Goal: Information Seeking & Learning: Check status

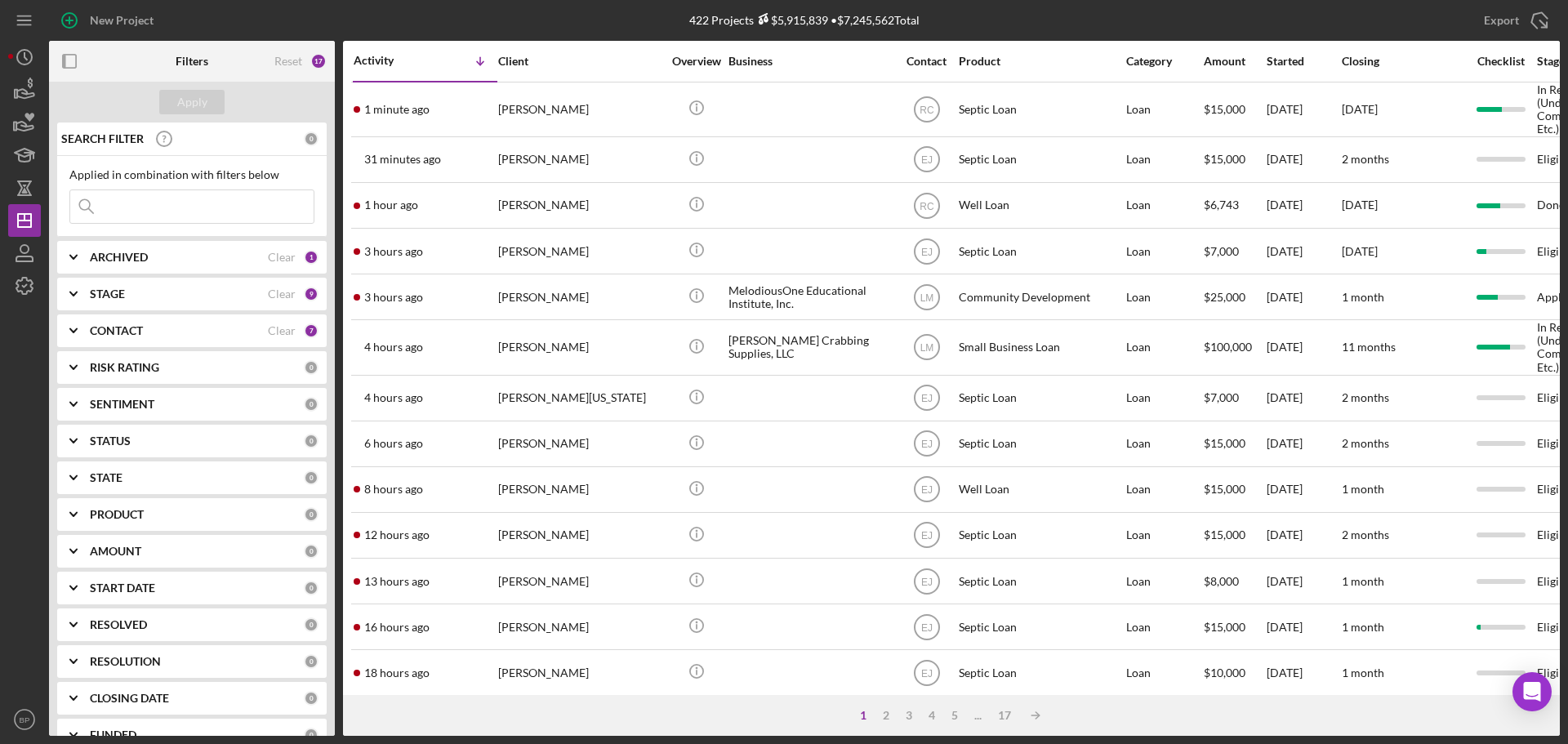
click at [122, 213] on input at bounding box center [191, 206] width 243 height 32
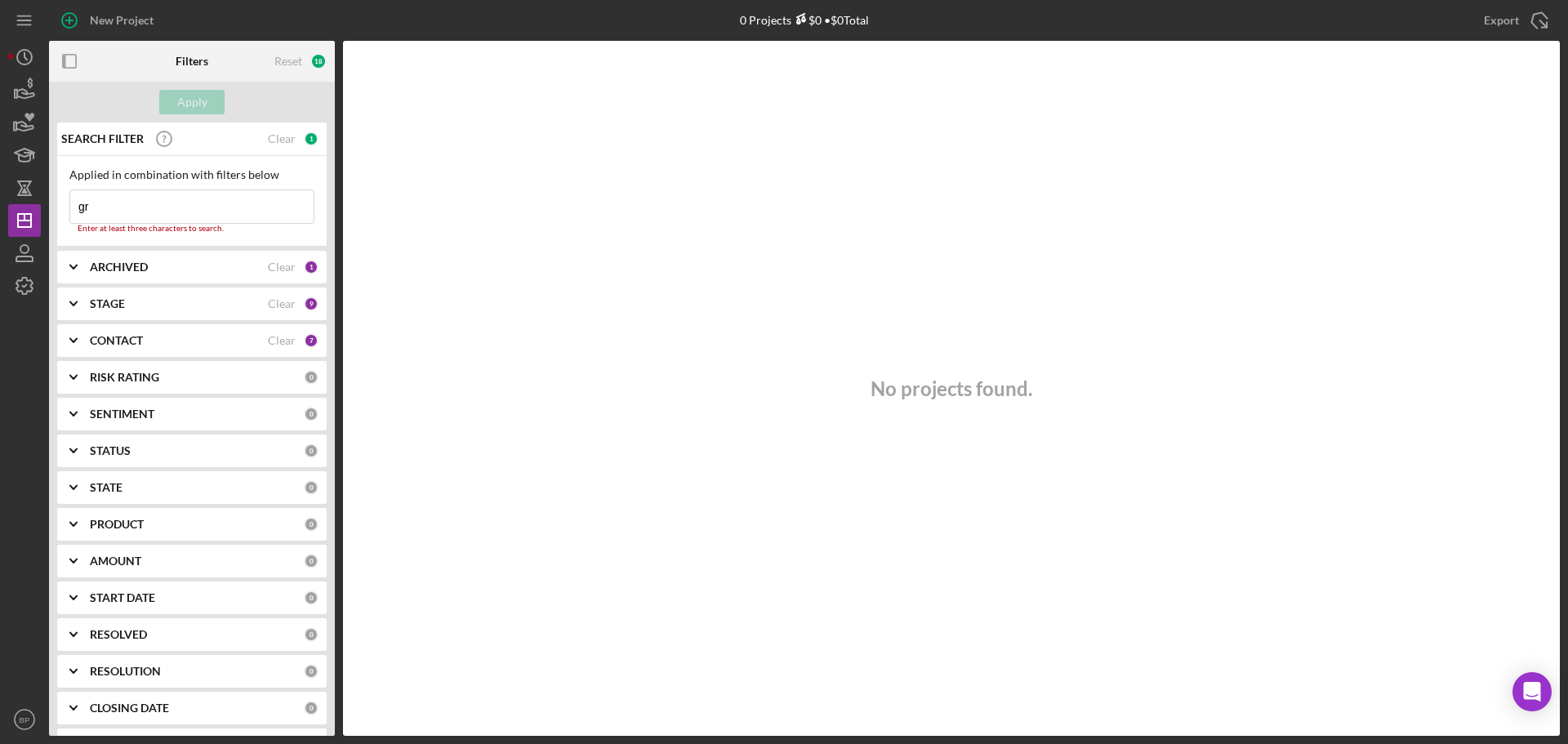
type input "g"
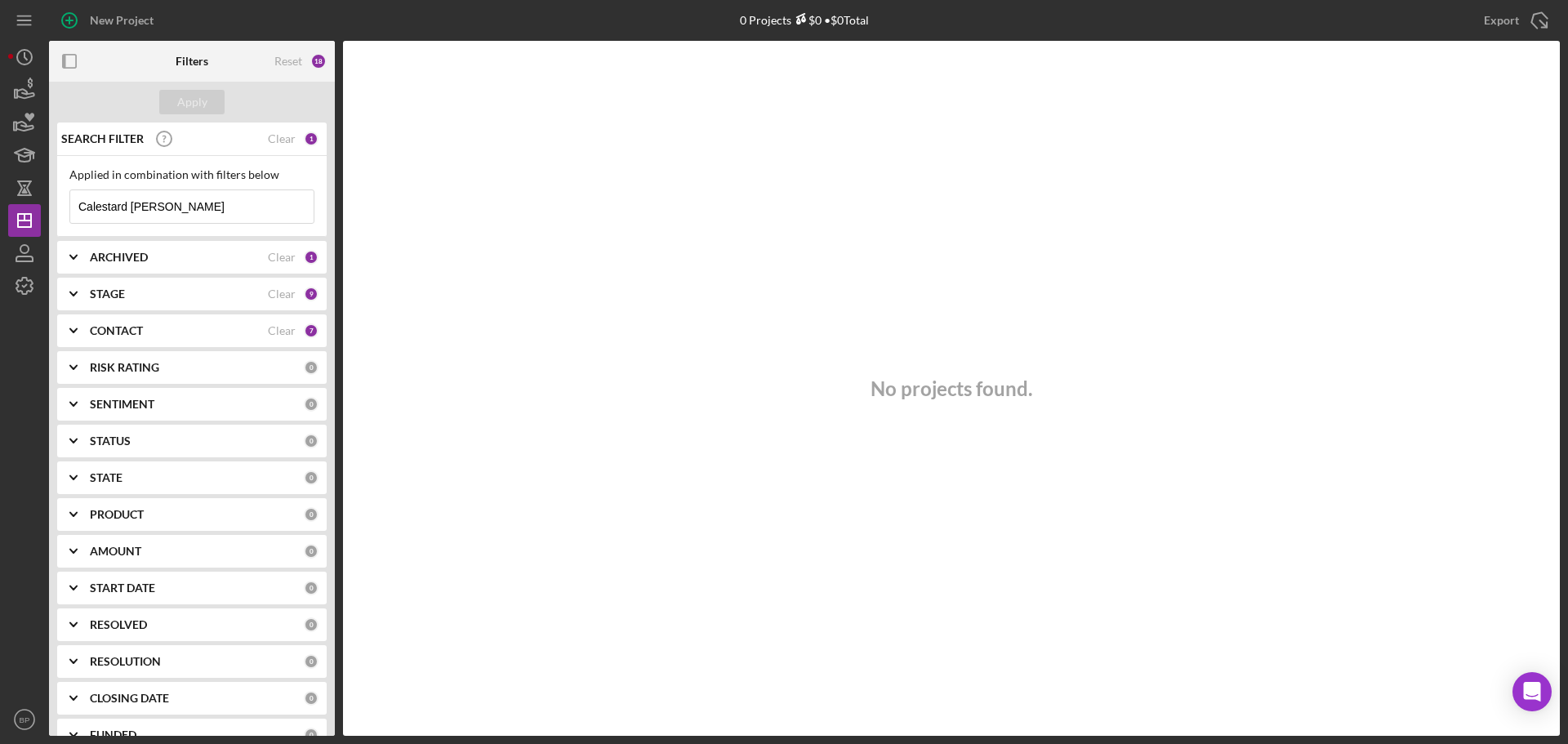
type input "Calestard [PERSON_NAME]"
click at [65, 251] on icon "Icon/Expander" at bounding box center [74, 257] width 41 height 41
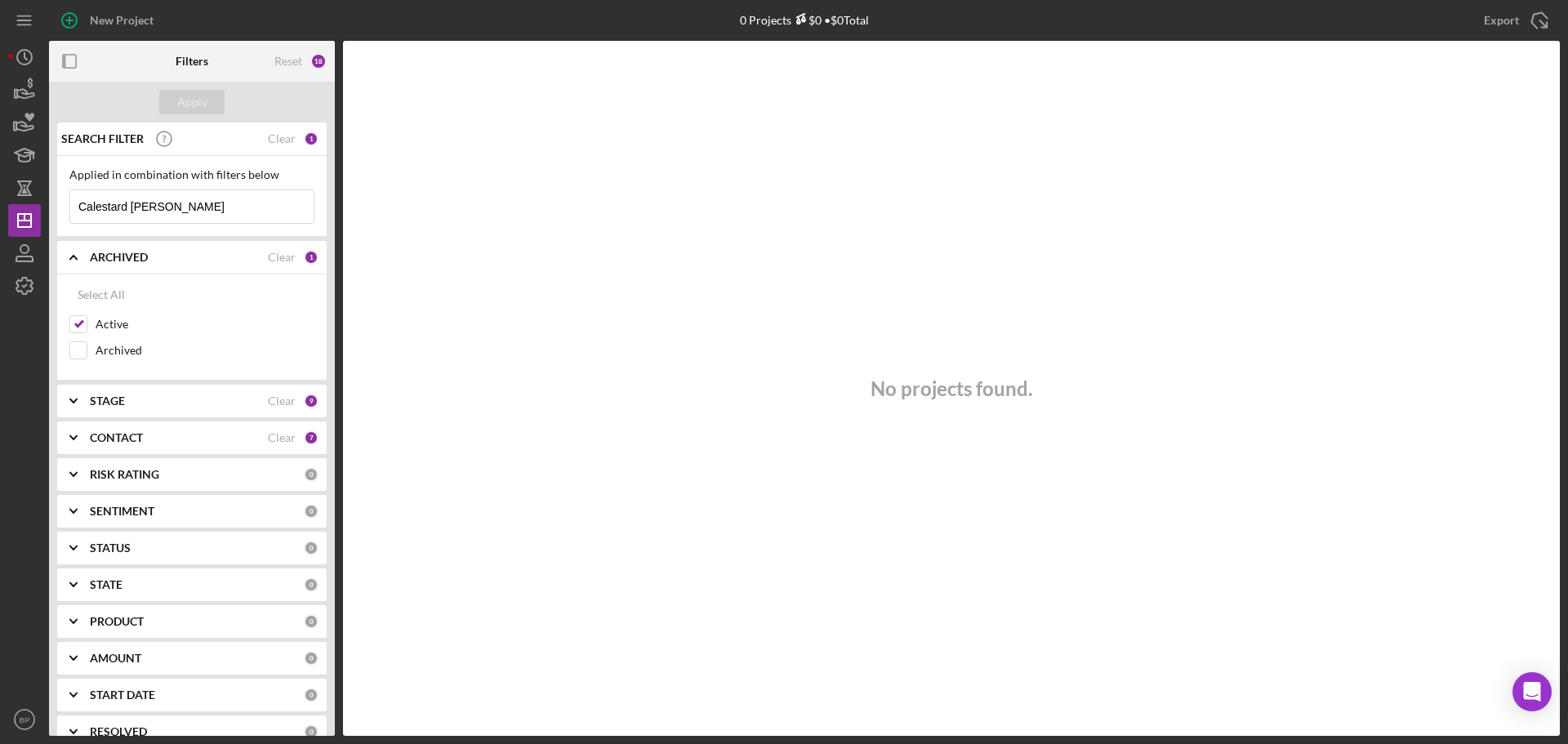
click at [72, 403] on icon "Icon/Expander" at bounding box center [74, 401] width 41 height 41
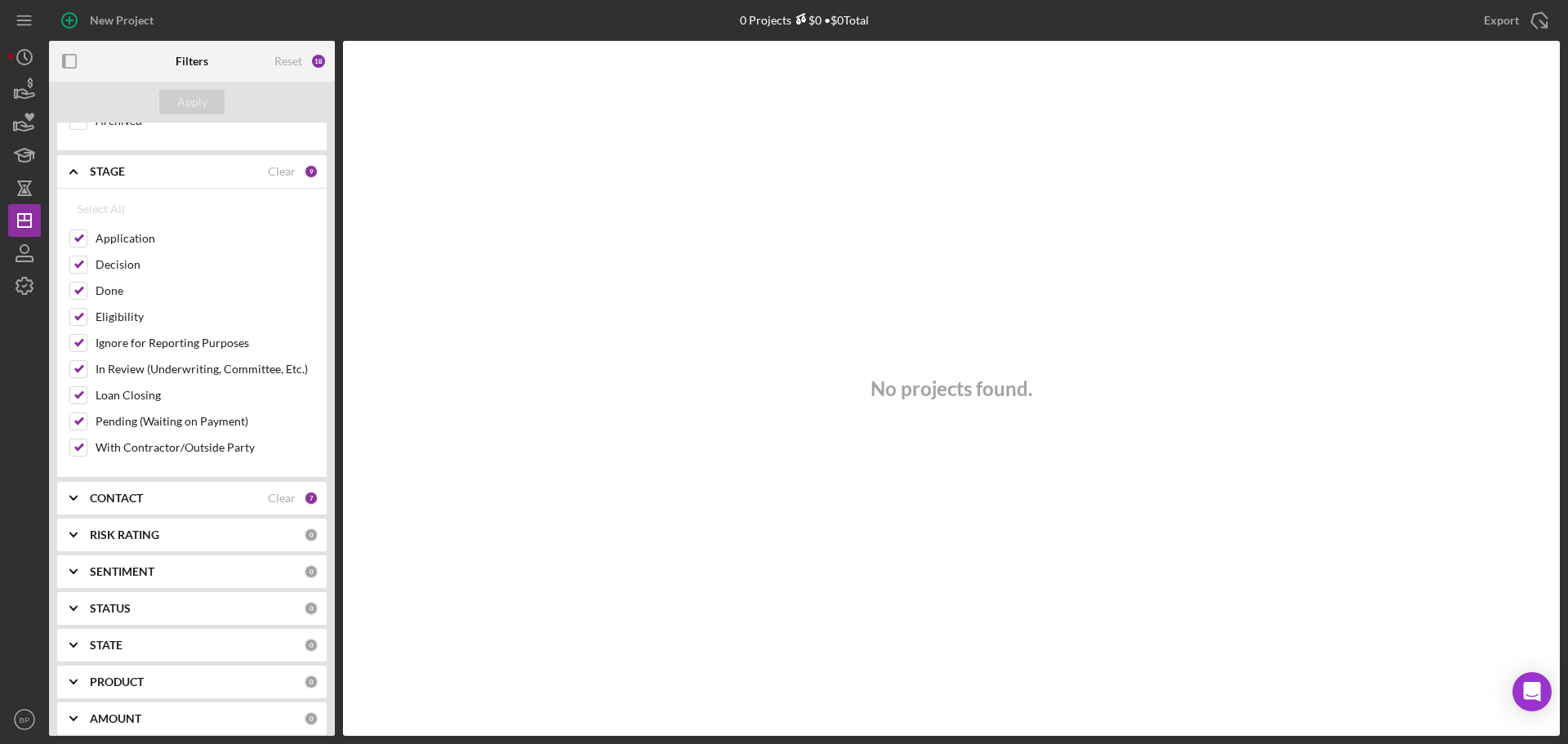
scroll to position [260, 0]
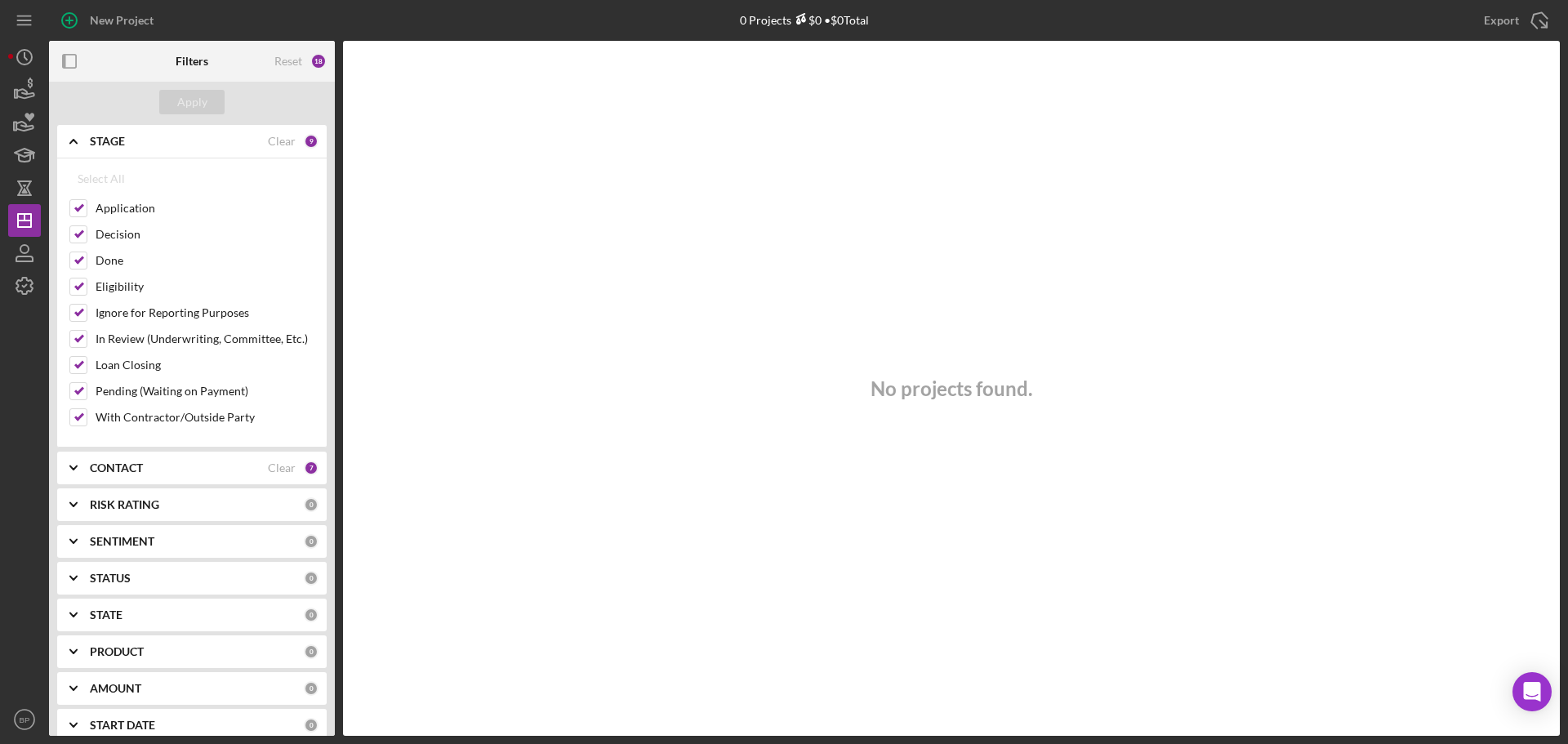
click at [76, 464] on icon "Icon/Expander" at bounding box center [74, 468] width 41 height 41
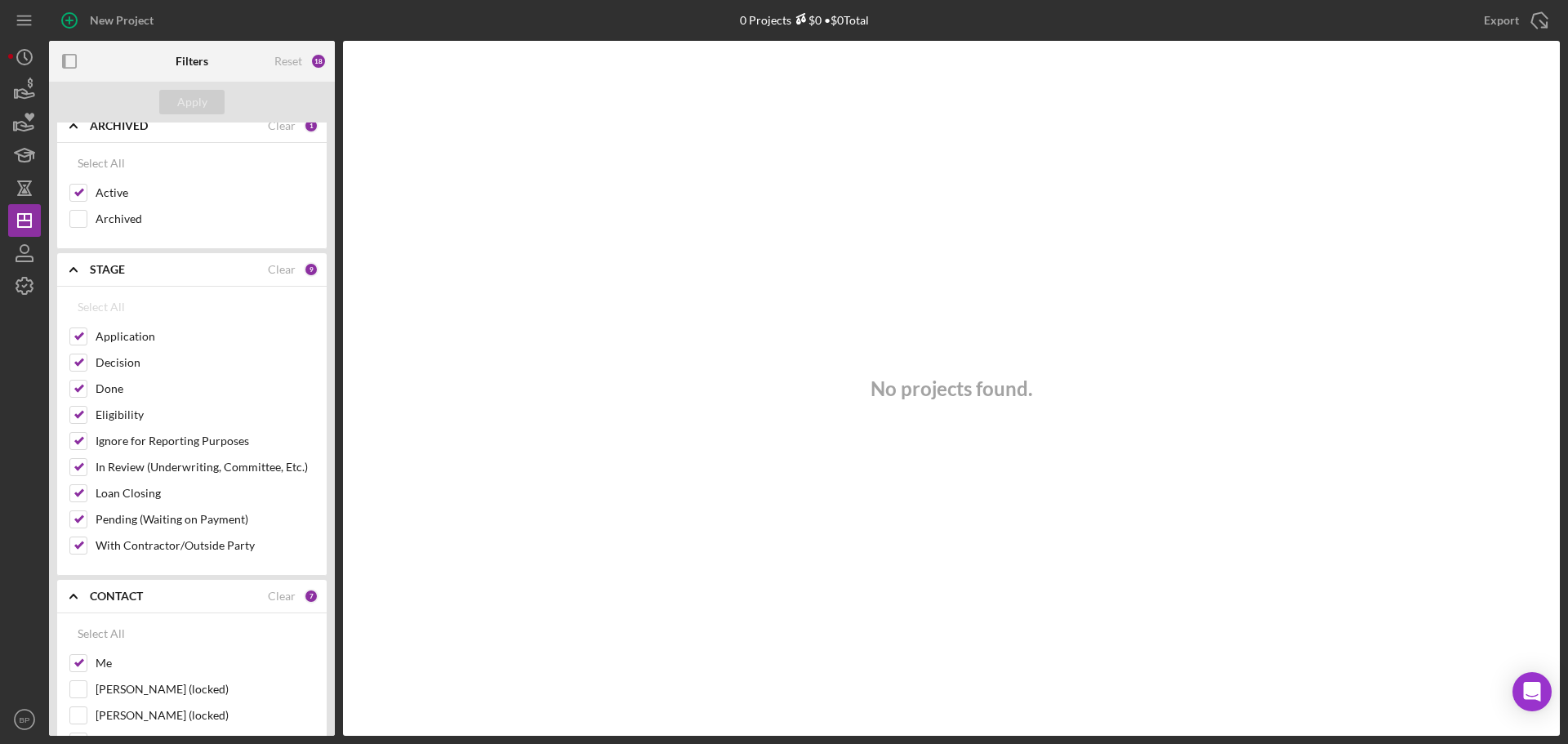
scroll to position [0, 0]
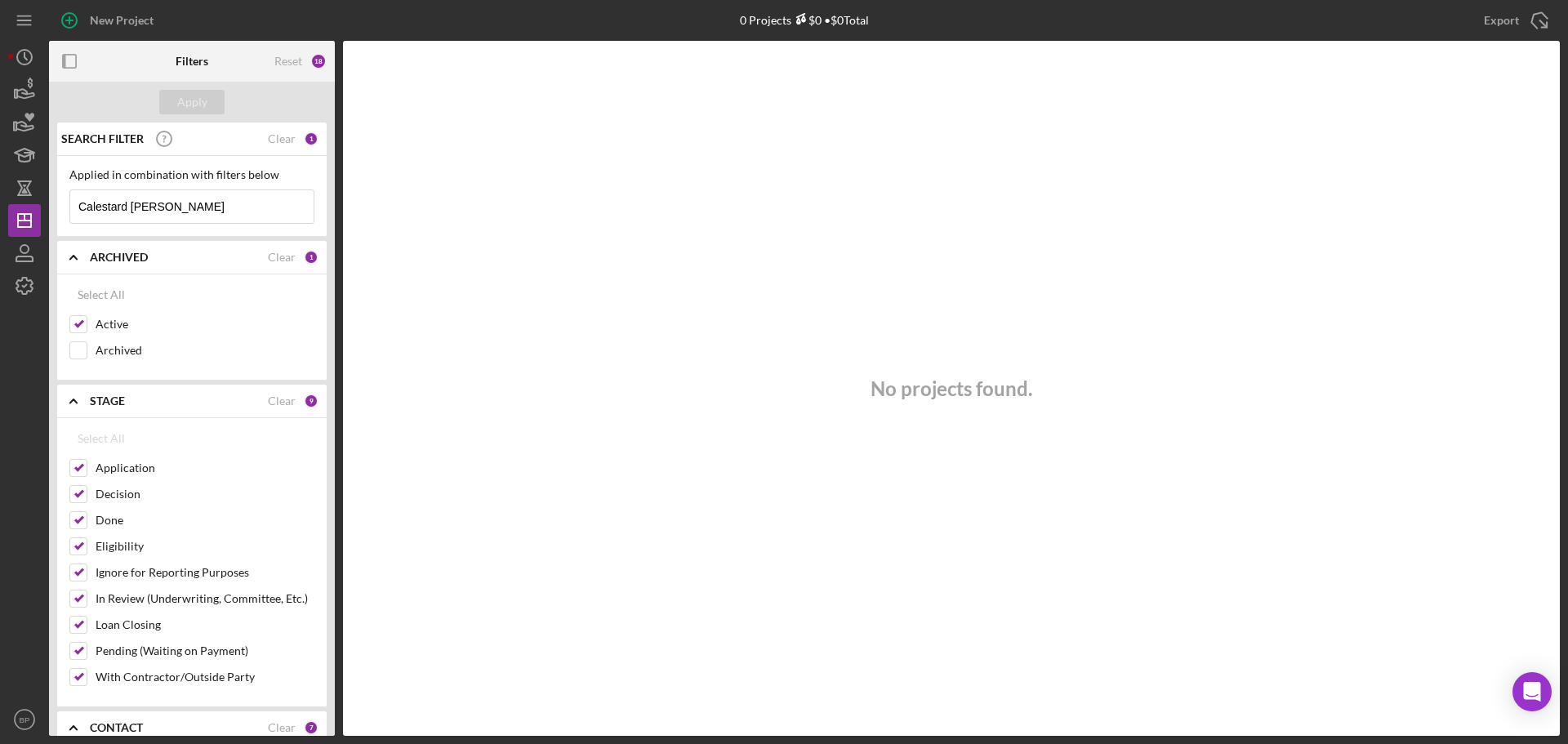
click at [317, 62] on div "18" at bounding box center [318, 61] width 17 height 17
click at [313, 61] on div "18" at bounding box center [318, 61] width 17 height 17
click at [324, 60] on div "18" at bounding box center [318, 61] width 17 height 17
click at [190, 66] on b "Filters" at bounding box center [191, 61] width 32 height 13
click at [78, 319] on input "Active" at bounding box center [78, 324] width 17 height 17
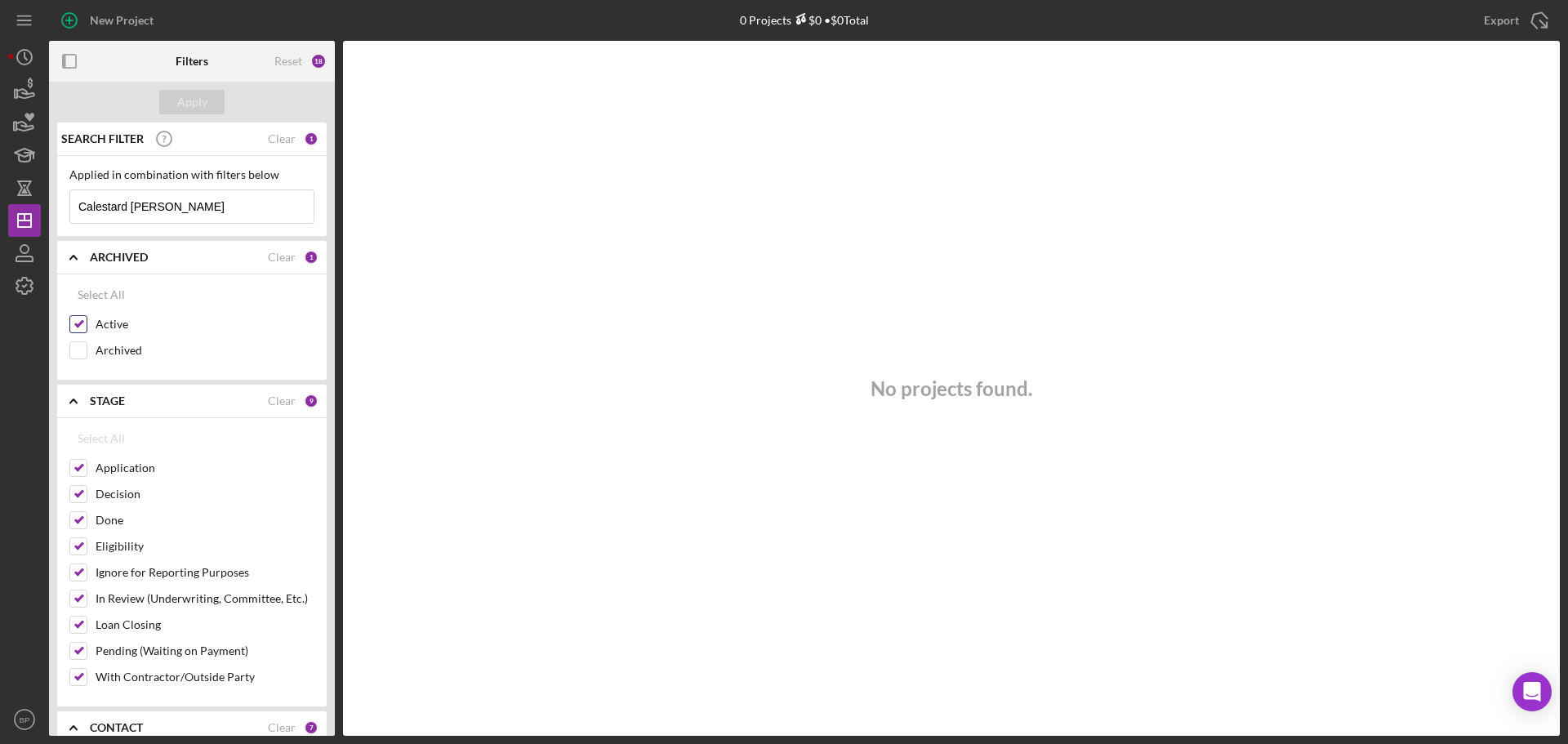
checkbox input "false"
click at [186, 210] on input "Calestard [PERSON_NAME]" at bounding box center [191, 206] width 243 height 32
click at [193, 93] on div "Apply" at bounding box center [192, 102] width 30 height 25
click at [25, 222] on icon "Icon/Dashboard" at bounding box center [25, 220] width 41 height 41
click at [321, 61] on div "17" at bounding box center [318, 61] width 17 height 17
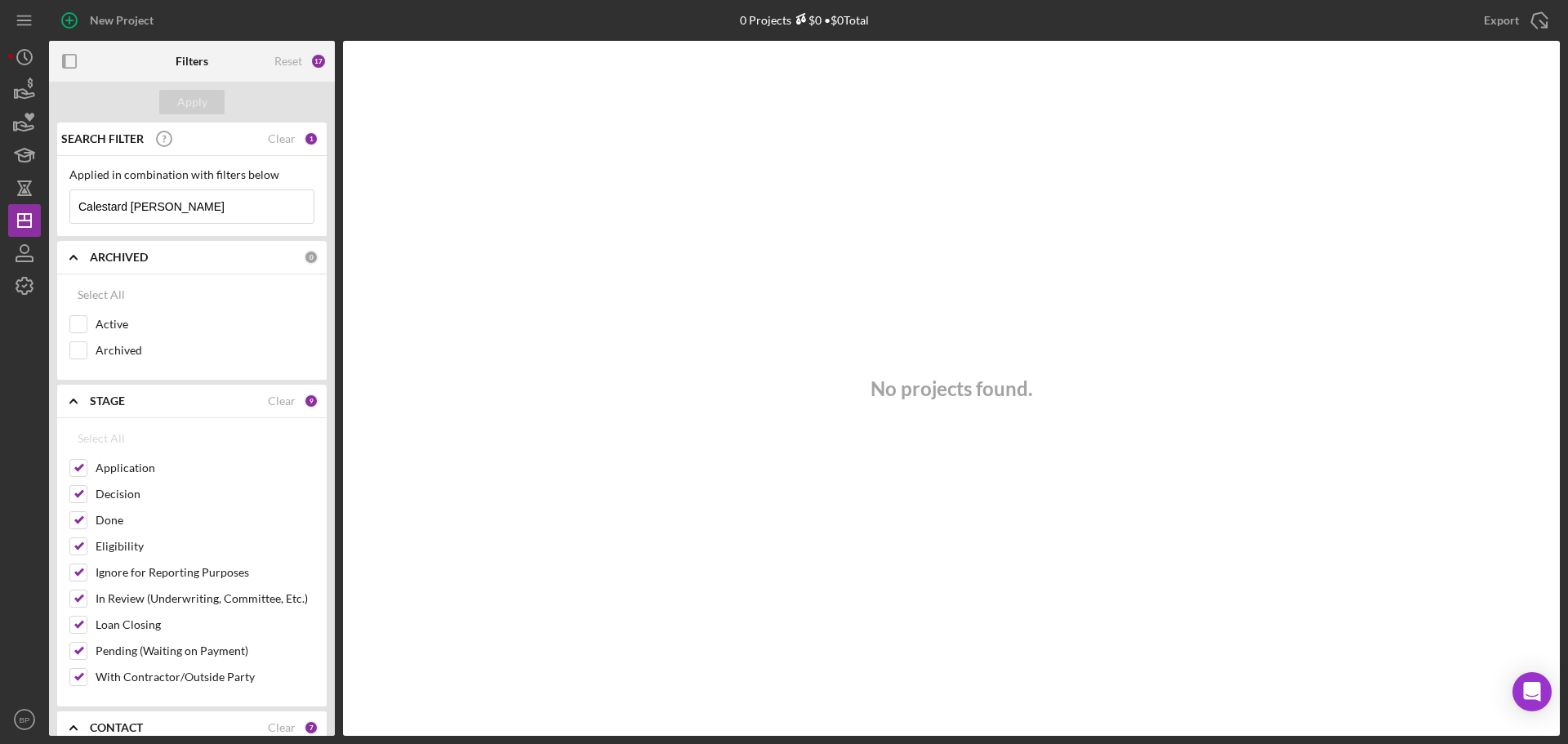
click at [321, 61] on div "17" at bounding box center [318, 61] width 17 height 17
click at [321, 59] on div "17" at bounding box center [318, 61] width 17 height 17
click at [516, 209] on div "No projects found." at bounding box center [951, 389] width 1216 height 695
click at [315, 61] on div "17" at bounding box center [318, 61] width 17 height 17
click at [24, 243] on icon "button" at bounding box center [25, 253] width 41 height 41
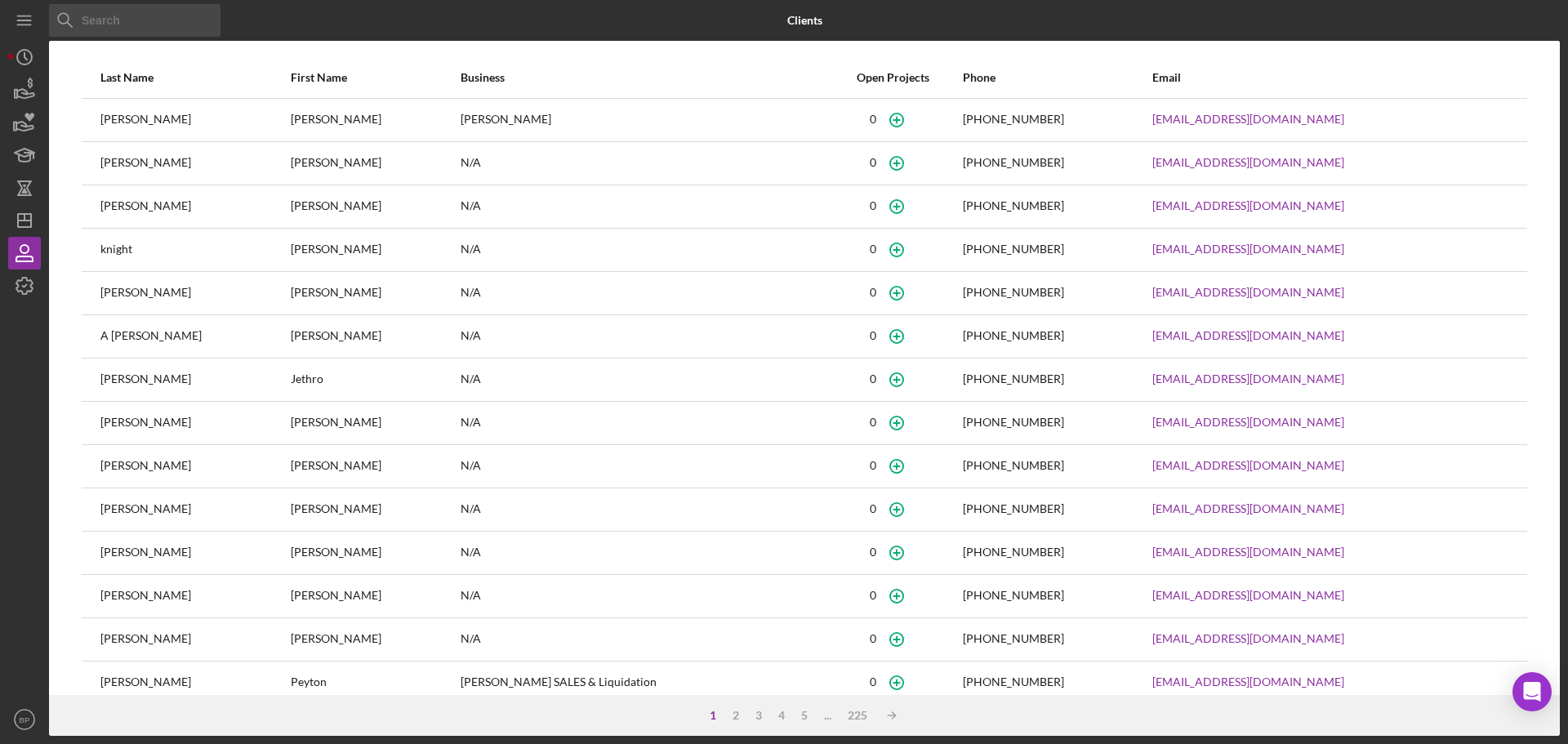
click at [118, 26] on input at bounding box center [135, 20] width 172 height 32
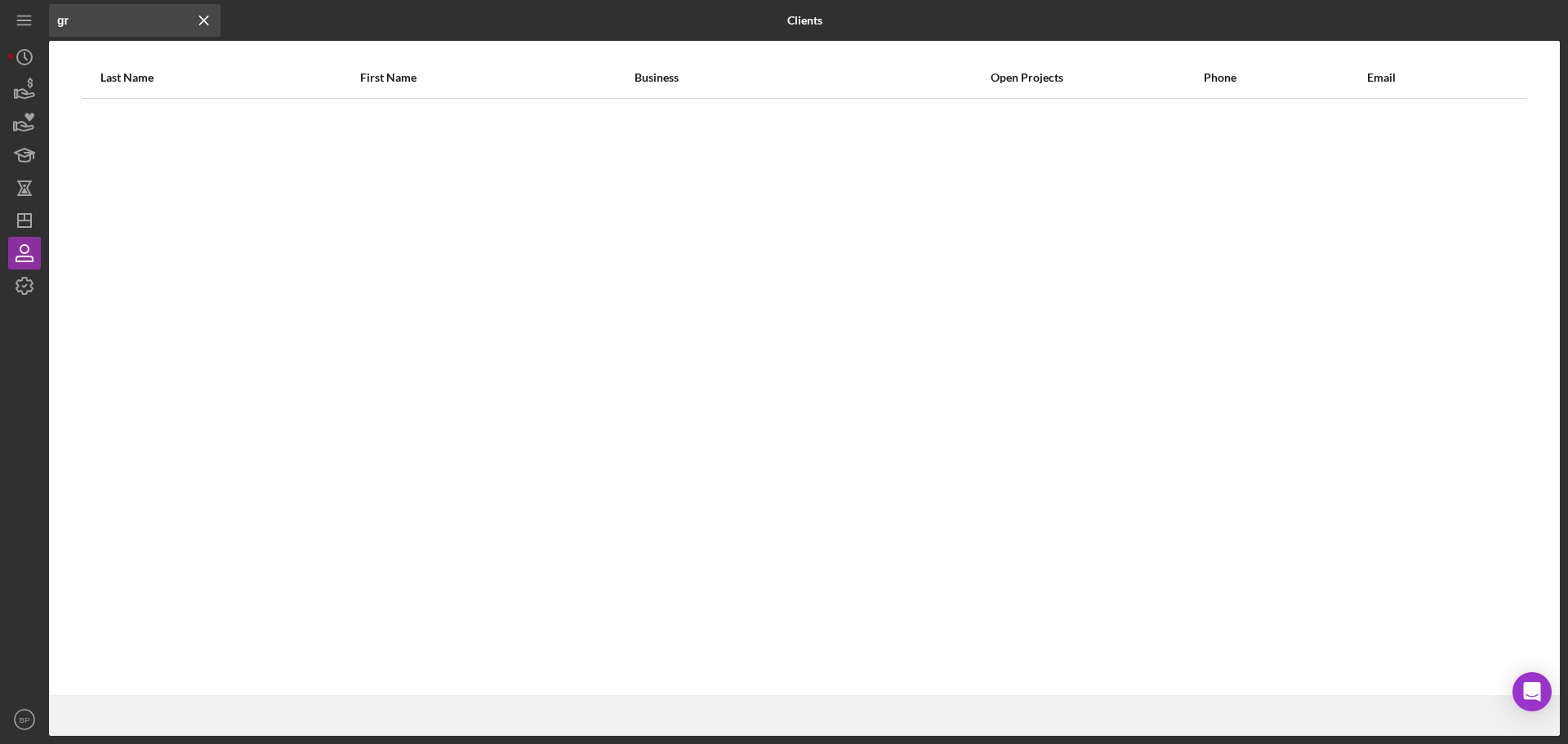
type input "g"
type input "calestard [PERSON_NAME]"
click at [19, 250] on icon "button" at bounding box center [25, 253] width 41 height 41
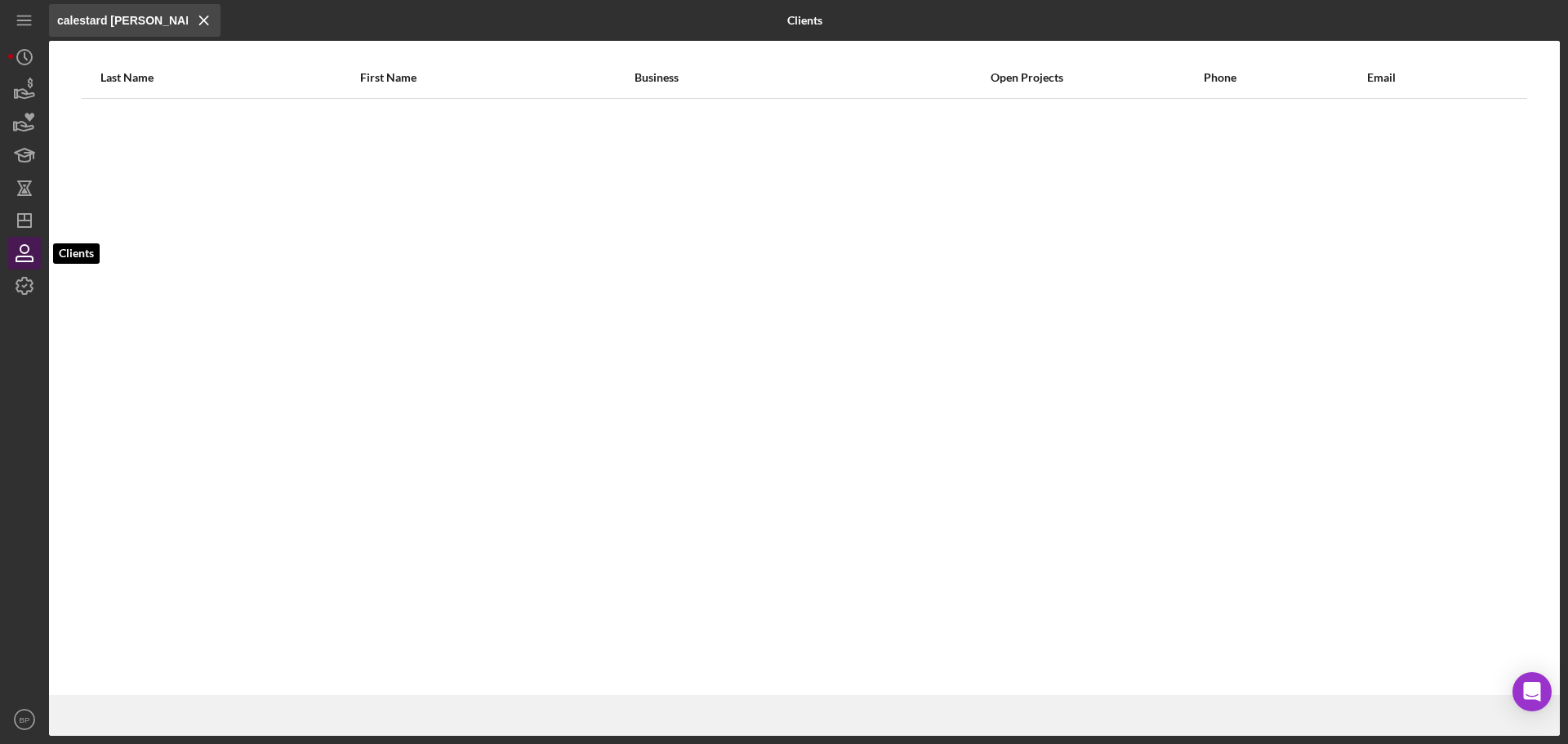
click at [19, 250] on icon "button" at bounding box center [25, 253] width 41 height 41
click at [25, 246] on icon "button" at bounding box center [24, 248] width 8 height 8
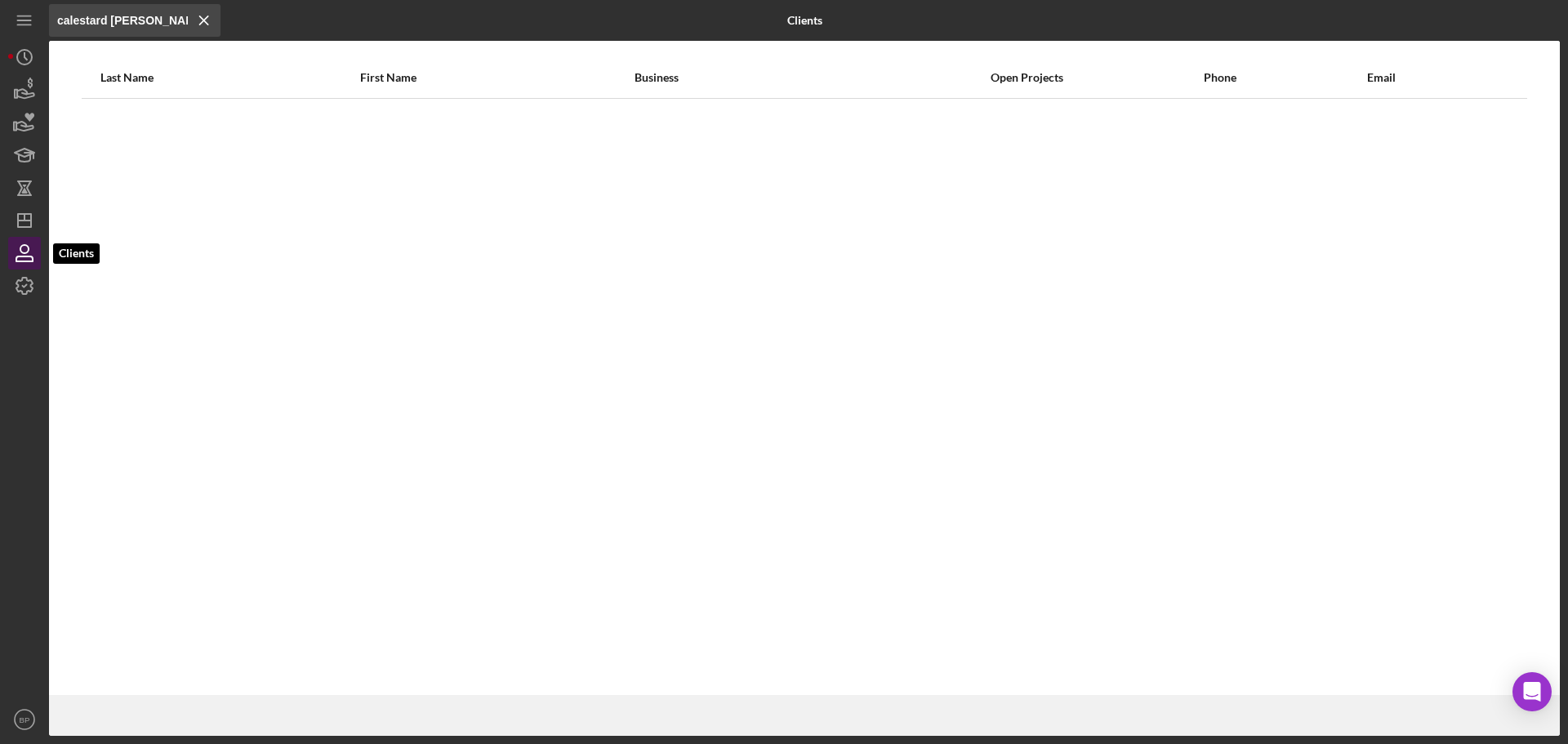
click at [25, 246] on icon "button" at bounding box center [24, 248] width 8 height 8
click at [18, 248] on icon "button" at bounding box center [25, 253] width 41 height 41
click at [29, 247] on icon "button" at bounding box center [24, 248] width 8 height 8
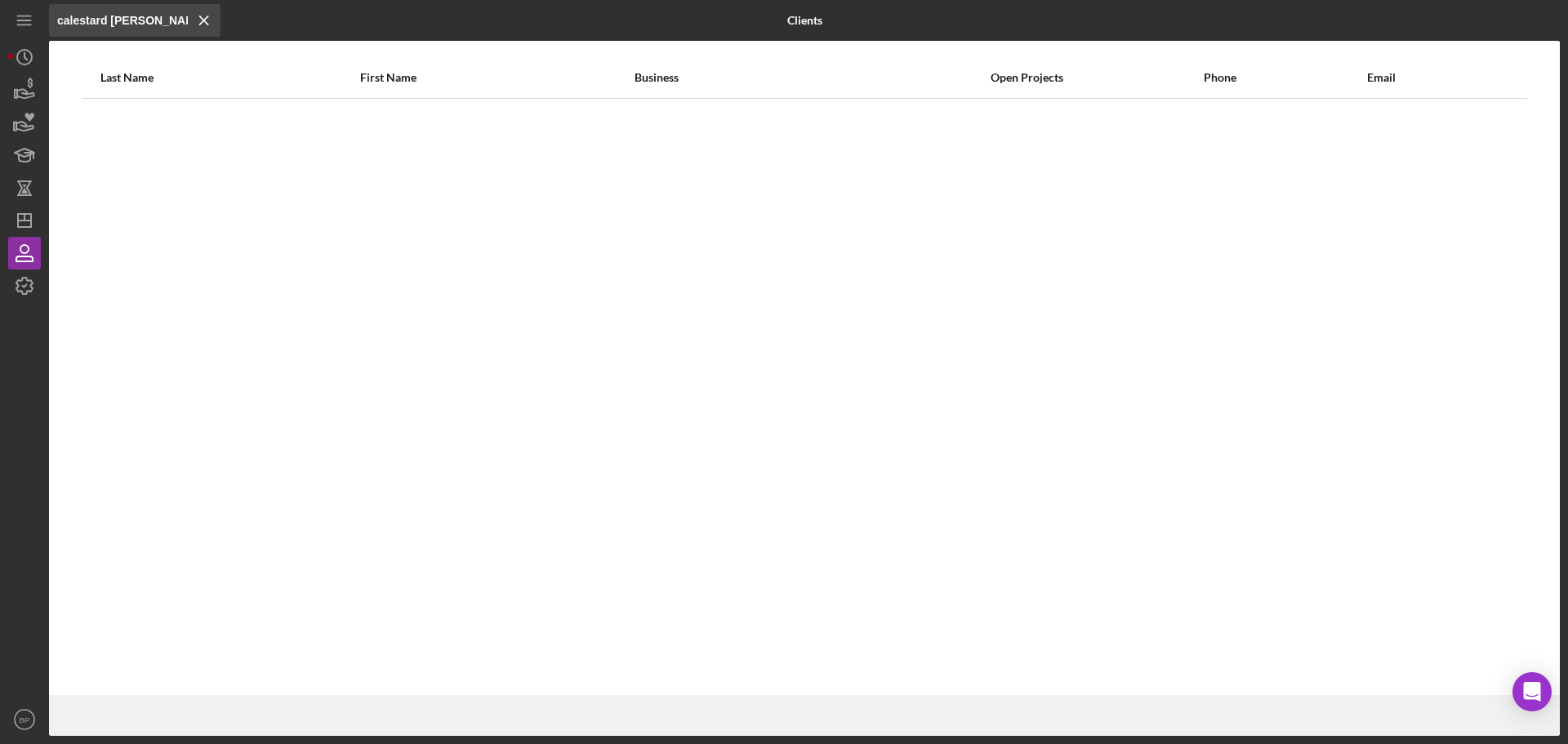
click at [208, 18] on icon "Icon/Menu Close" at bounding box center [203, 20] width 32 height 32
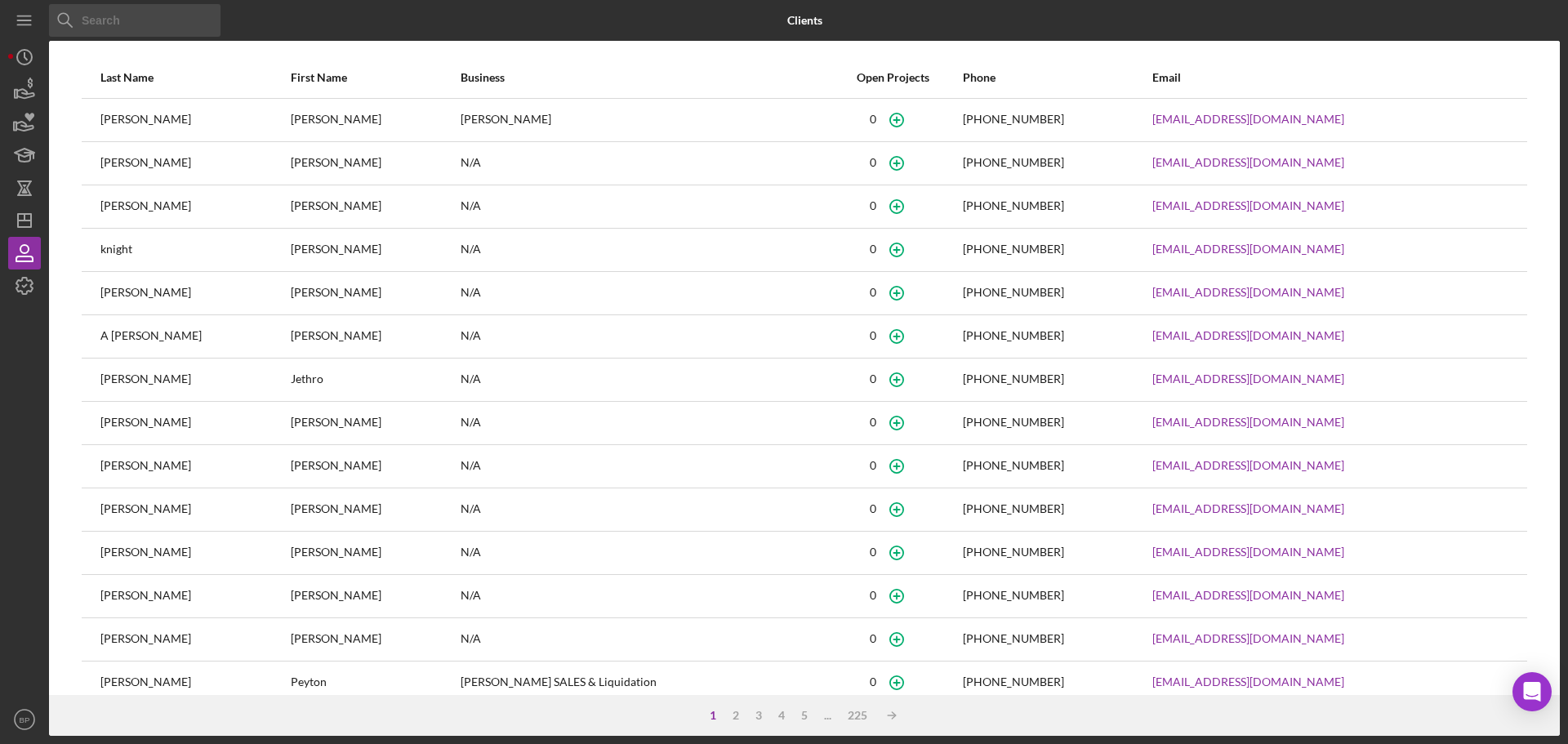
click at [122, 25] on input at bounding box center [135, 20] width 172 height 32
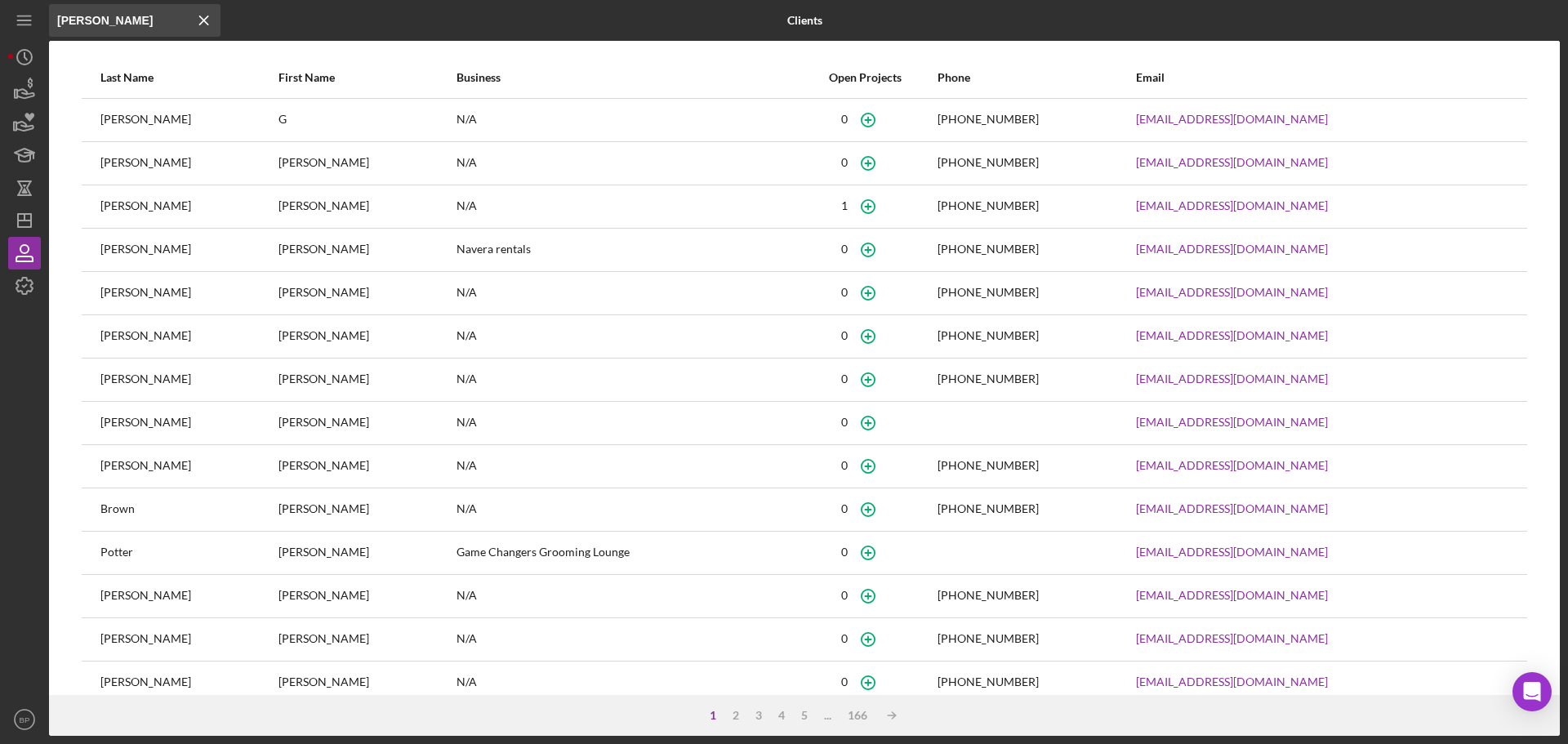
type input "[PERSON_NAME]"
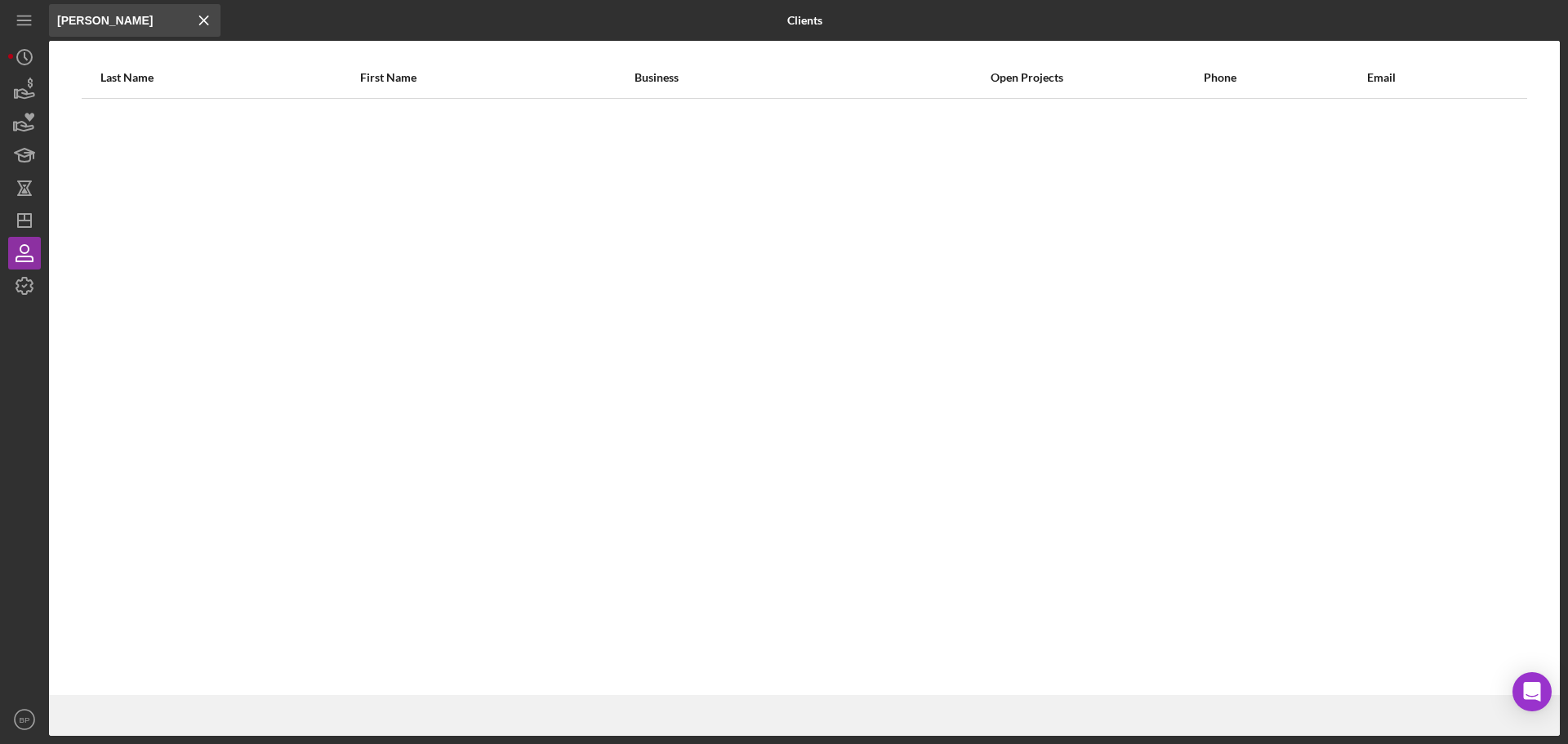
click at [200, 20] on icon "Icon/Menu Close" at bounding box center [203, 20] width 32 height 32
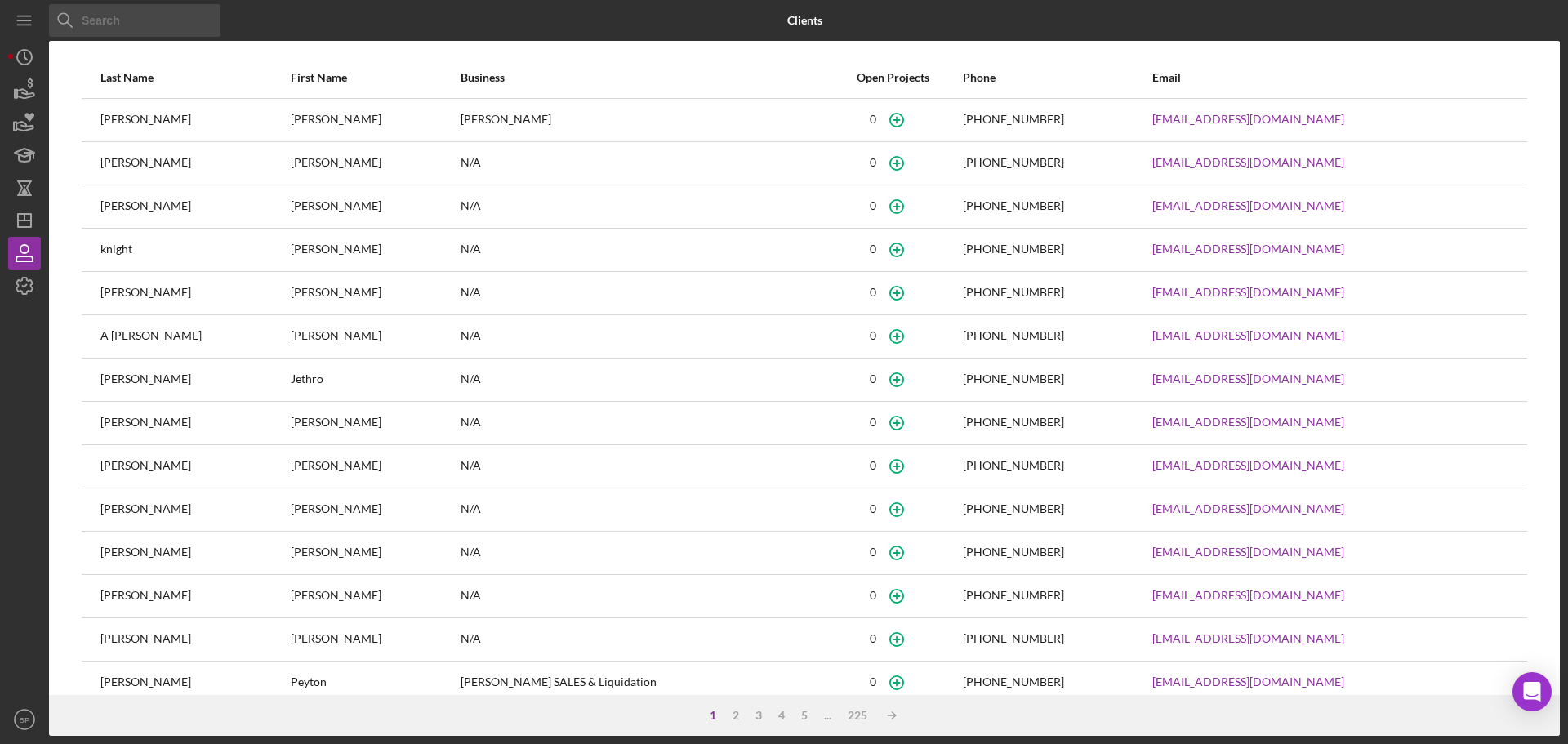
click at [114, 12] on input at bounding box center [135, 20] width 172 height 32
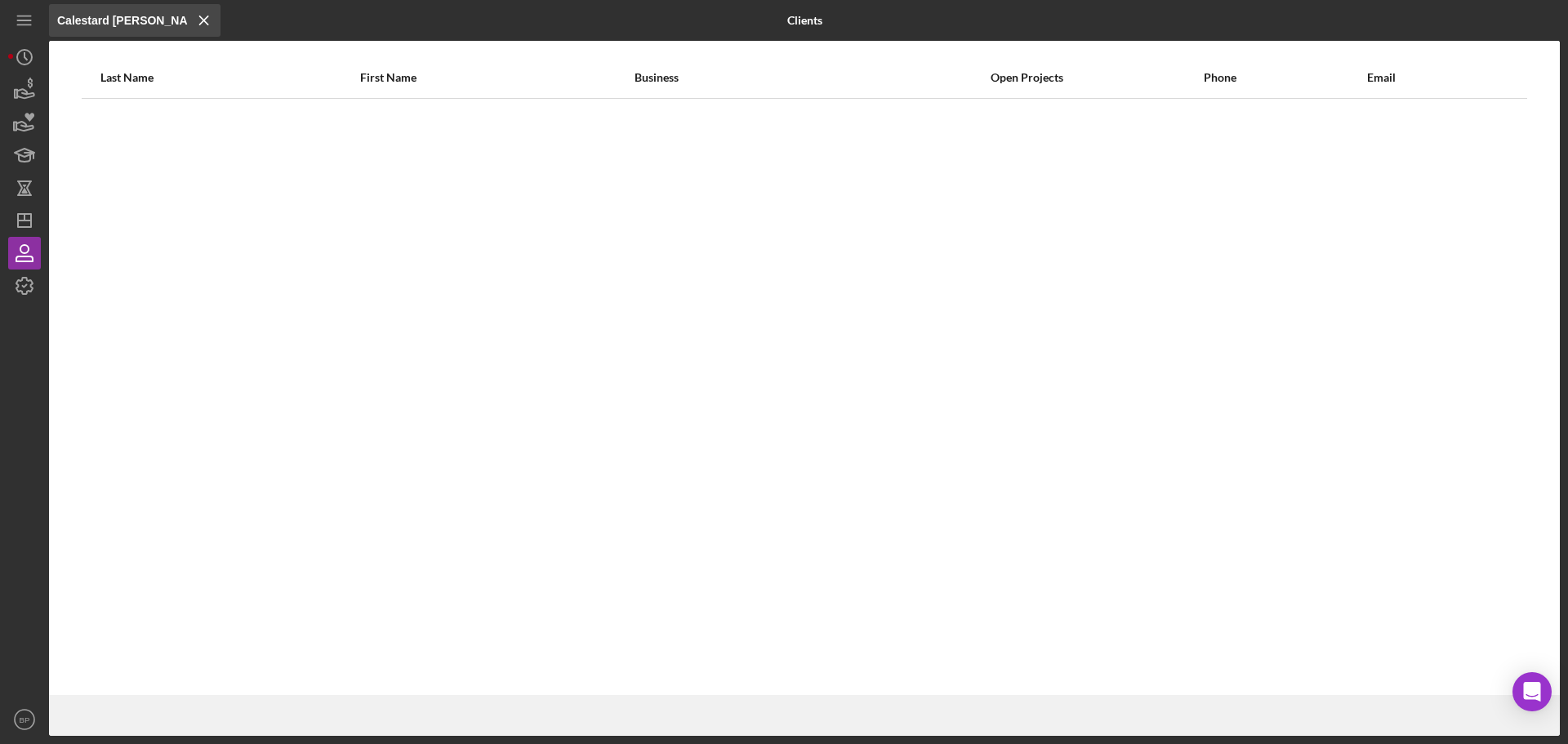
type input "Calestard [PERSON_NAME]"
click at [29, 255] on icon "button" at bounding box center [25, 253] width 41 height 41
click at [24, 254] on icon "button" at bounding box center [24, 248] width 8 height 8
click at [27, 215] on polygon "button" at bounding box center [24, 220] width 13 height 13
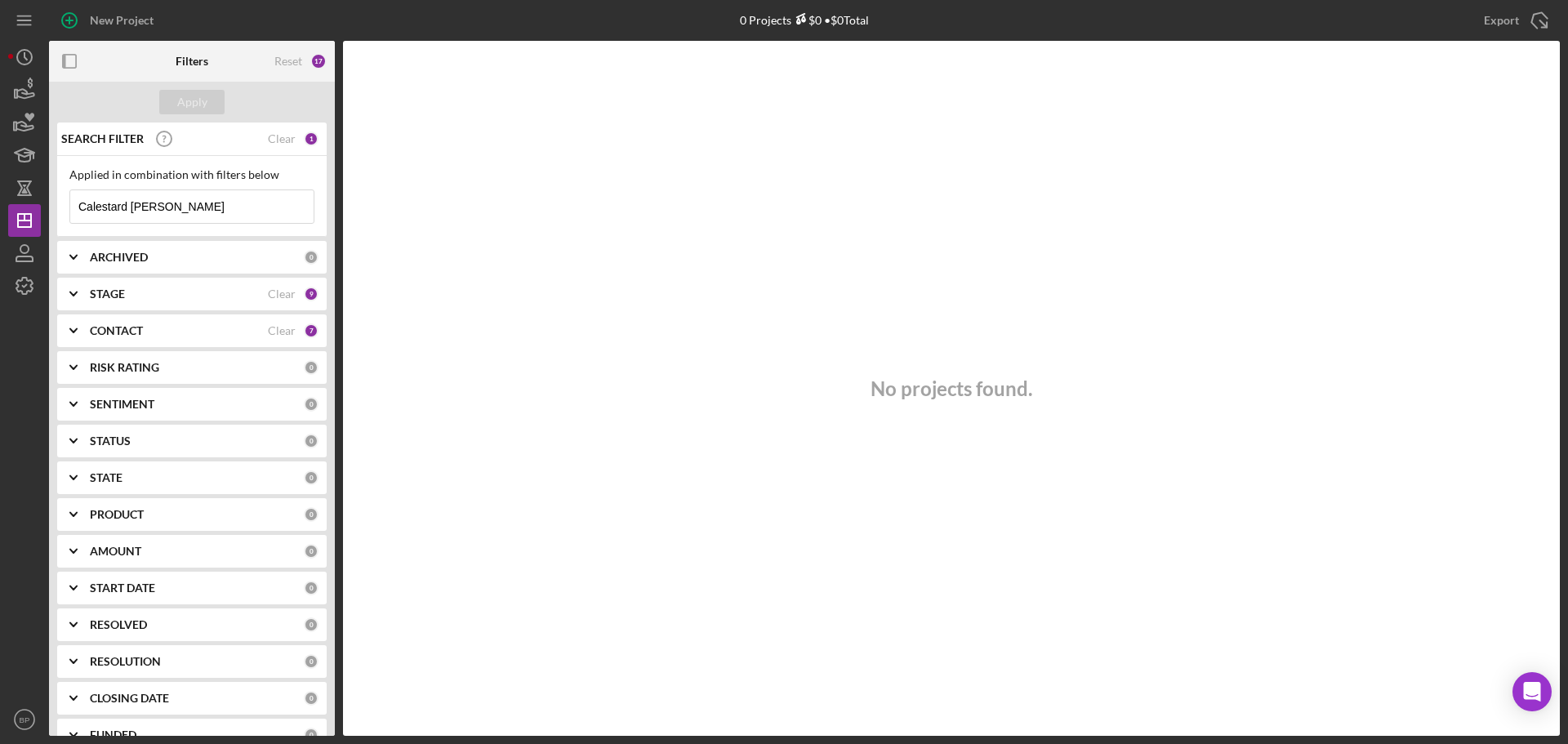
click at [79, 292] on icon "Icon/Expander" at bounding box center [74, 294] width 41 height 41
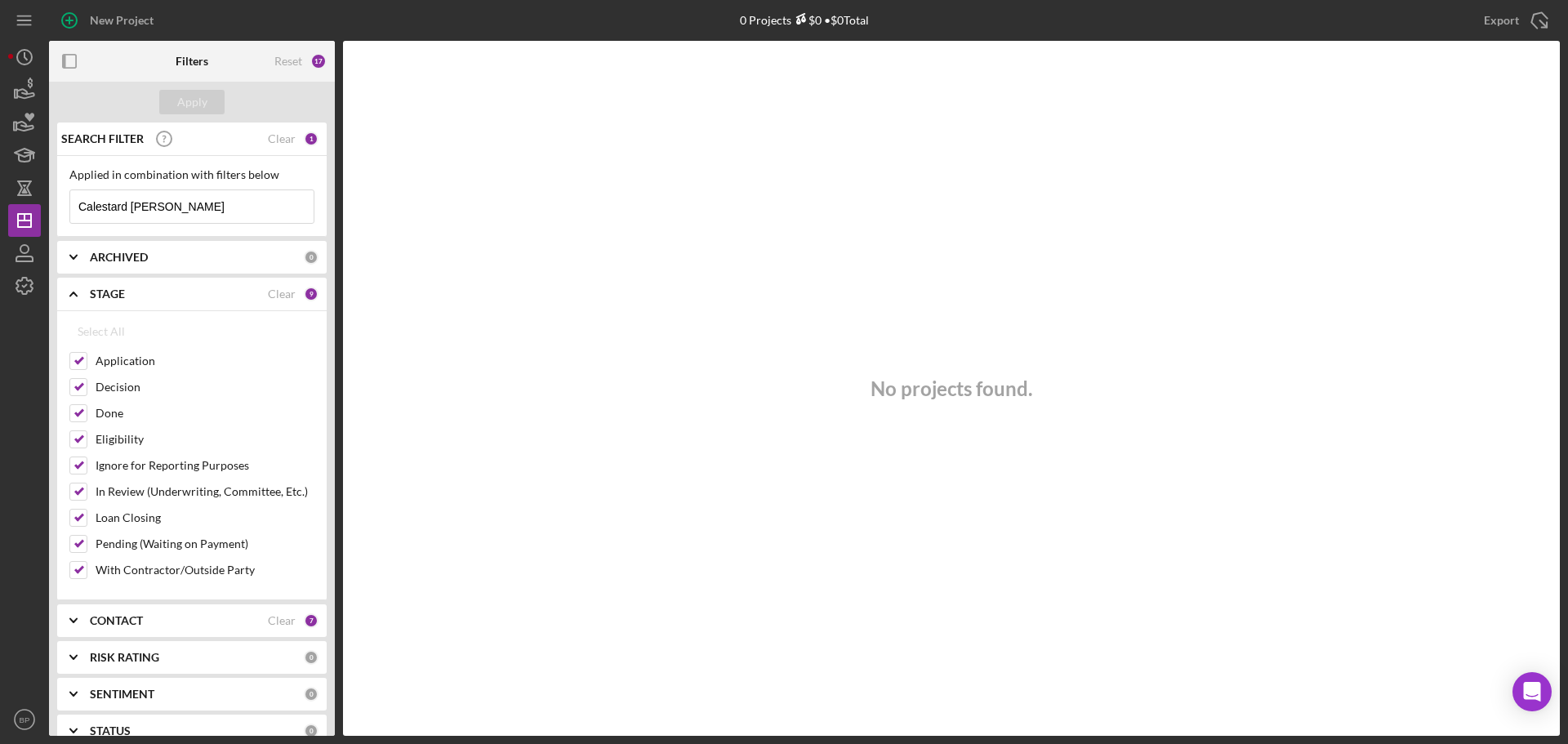
click at [69, 623] on icon "Icon/Expander" at bounding box center [74, 620] width 41 height 41
click at [320, 56] on div "17" at bounding box center [318, 61] width 17 height 17
click at [194, 206] on input "Calestard [PERSON_NAME]" at bounding box center [191, 206] width 243 height 32
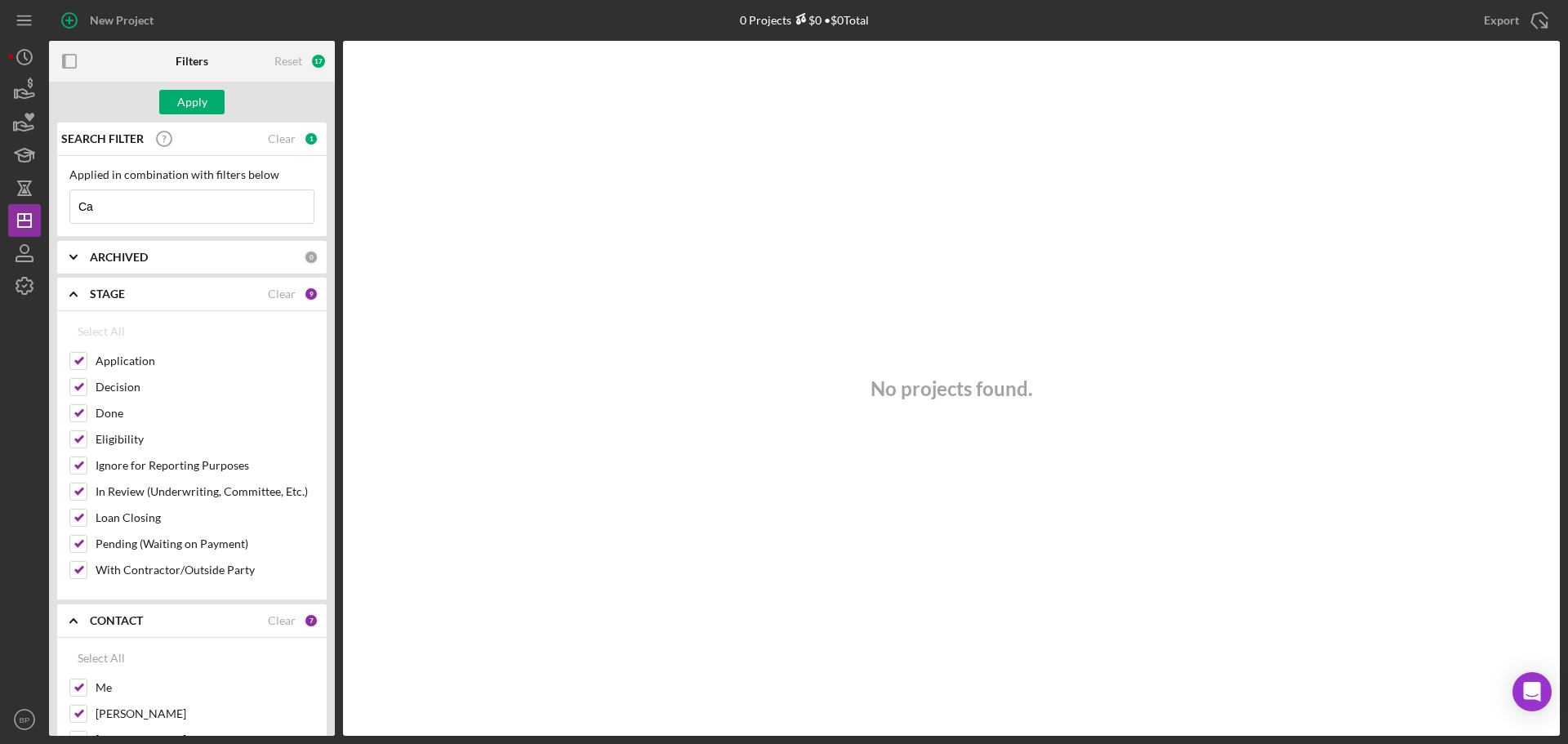
type input "C"
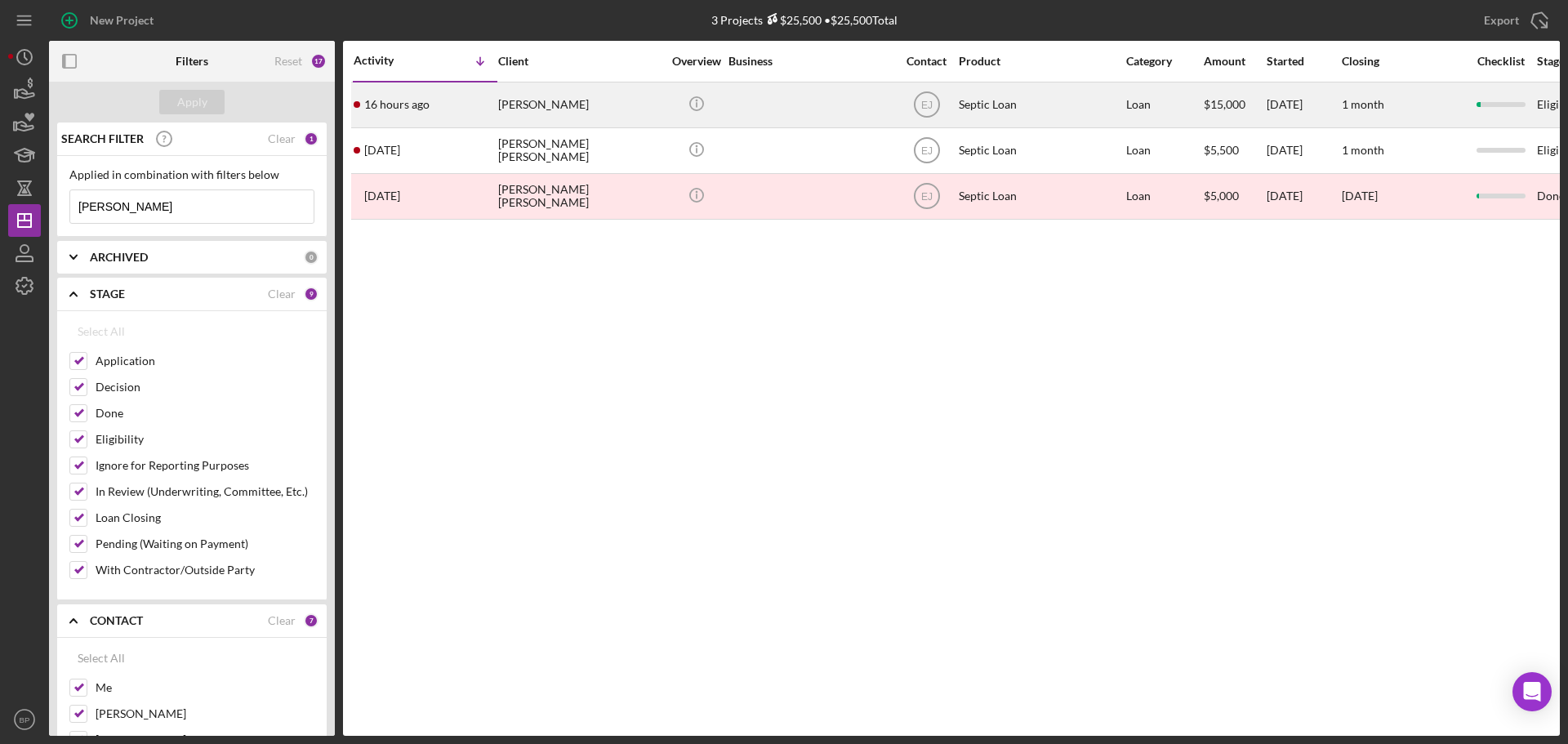
type input "[PERSON_NAME]"
click at [391, 110] on time "16 hours ago" at bounding box center [396, 104] width 65 height 13
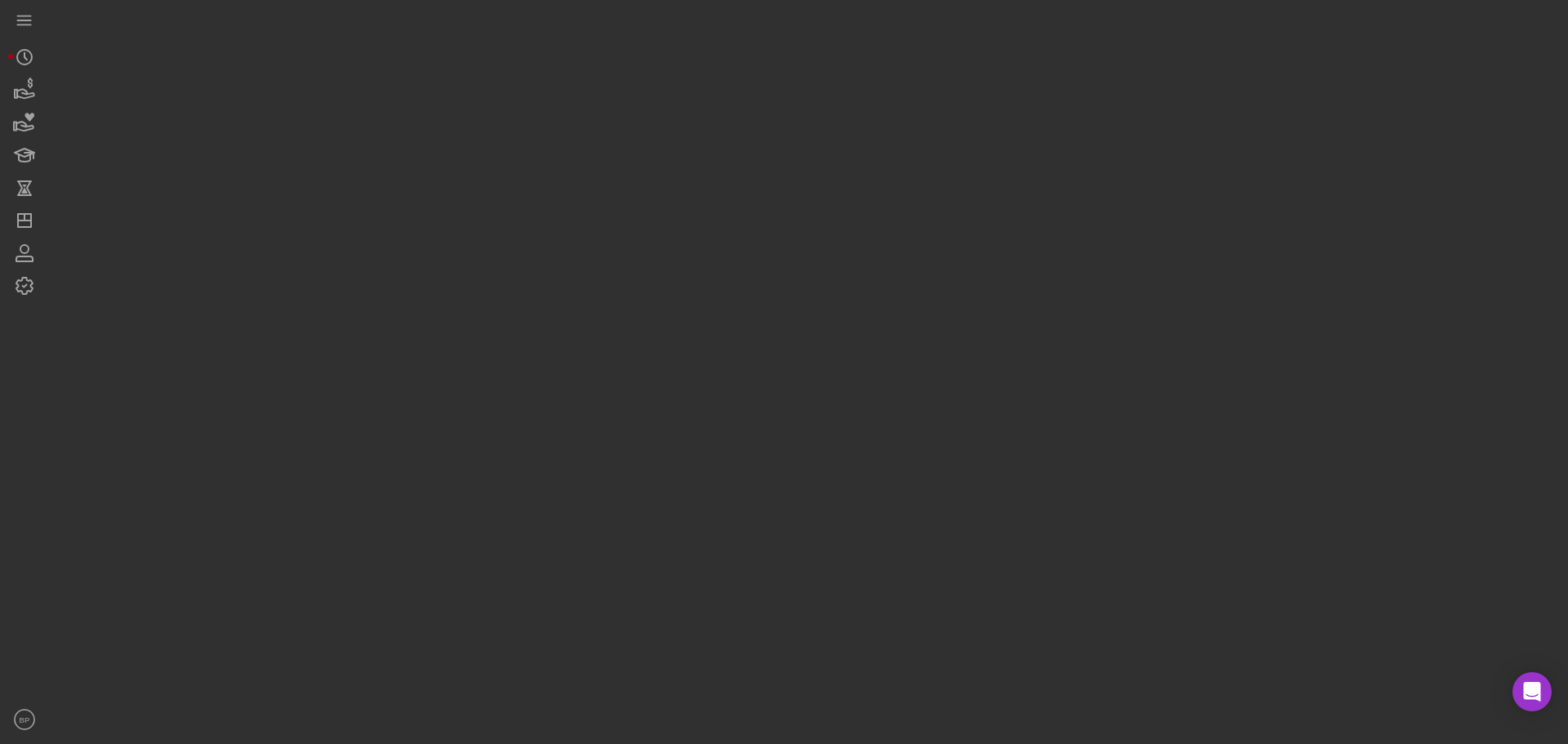
click at [391, 110] on div at bounding box center [804, 368] width 1511 height 736
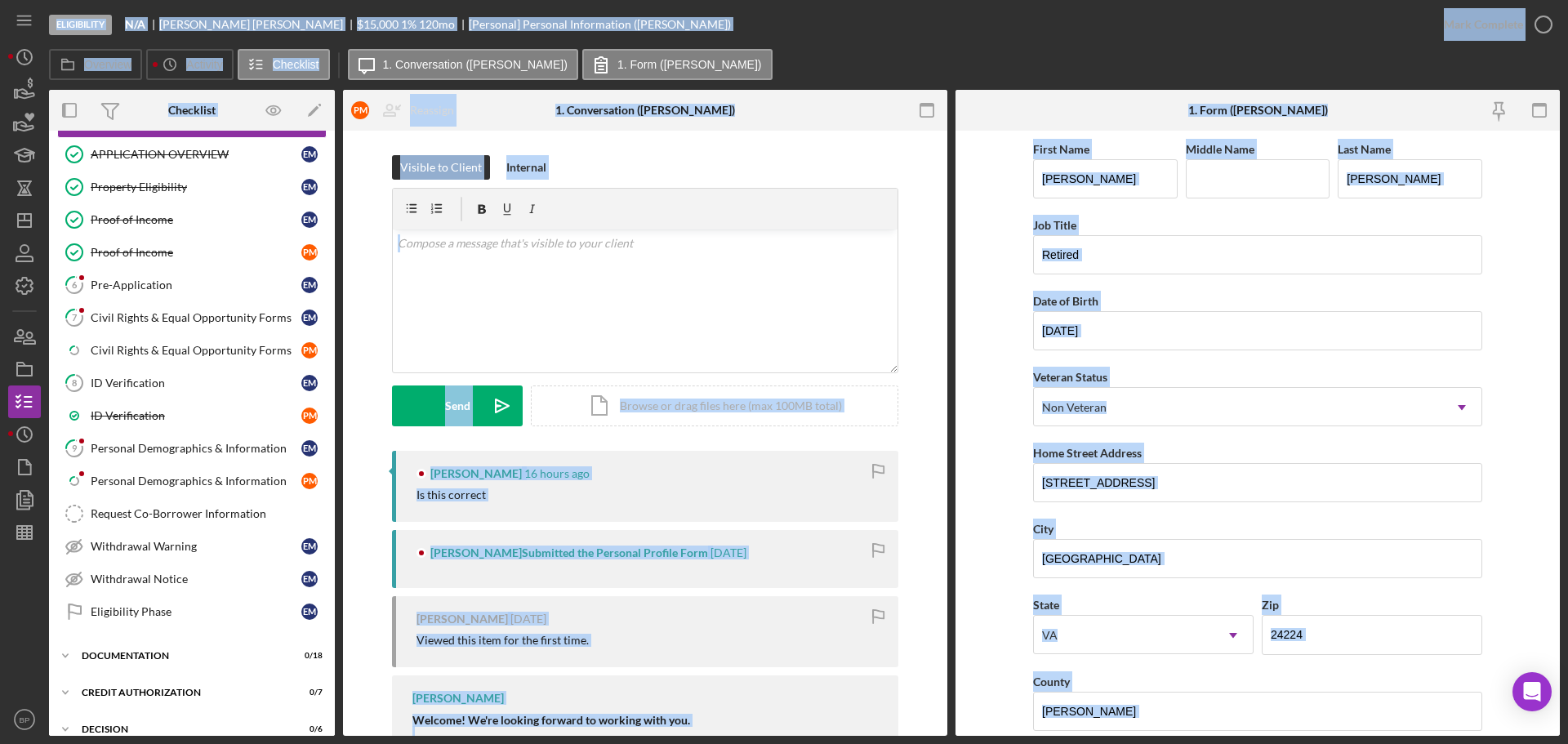
scroll to position [265, 0]
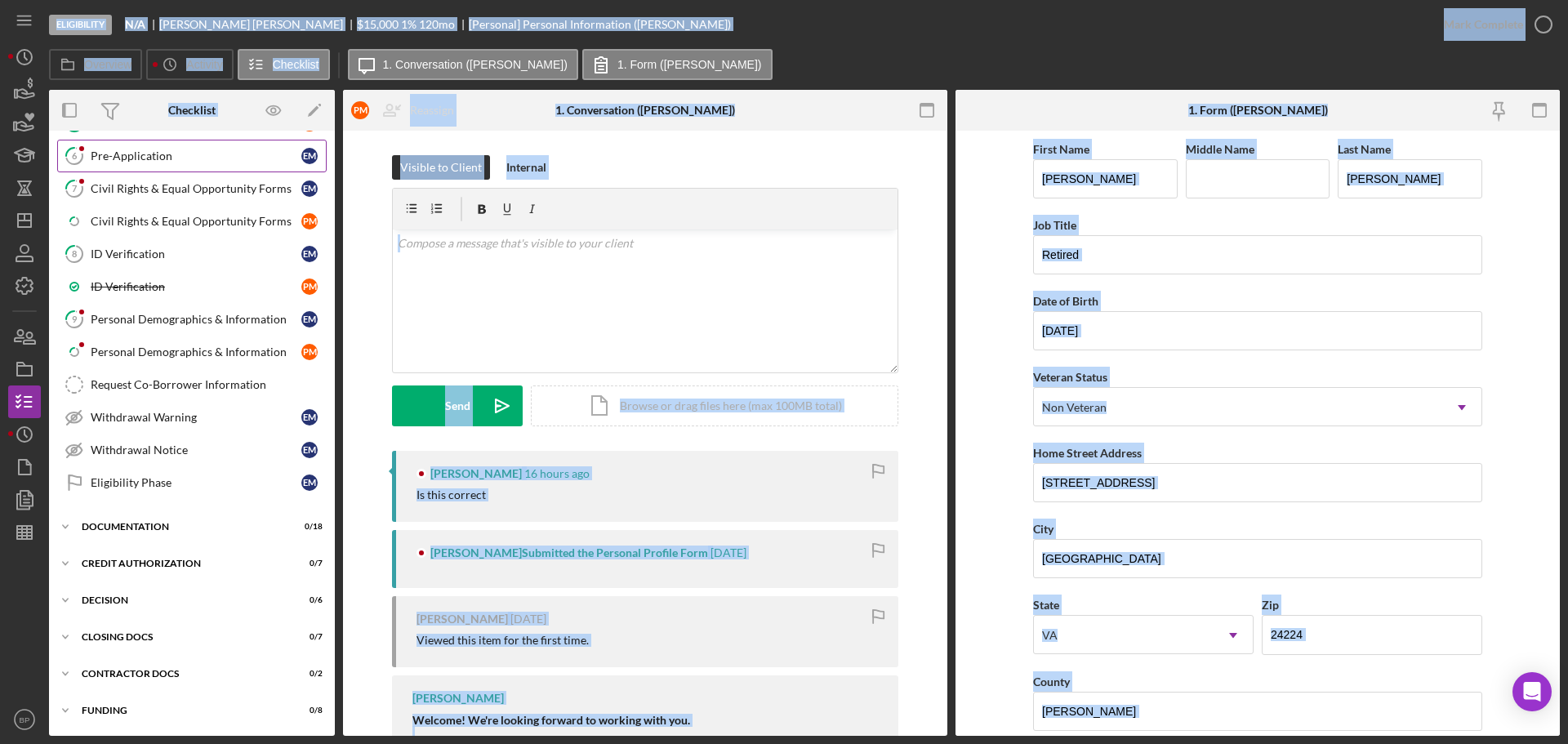
click at [203, 160] on div "Pre-Application" at bounding box center [196, 155] width 210 height 13
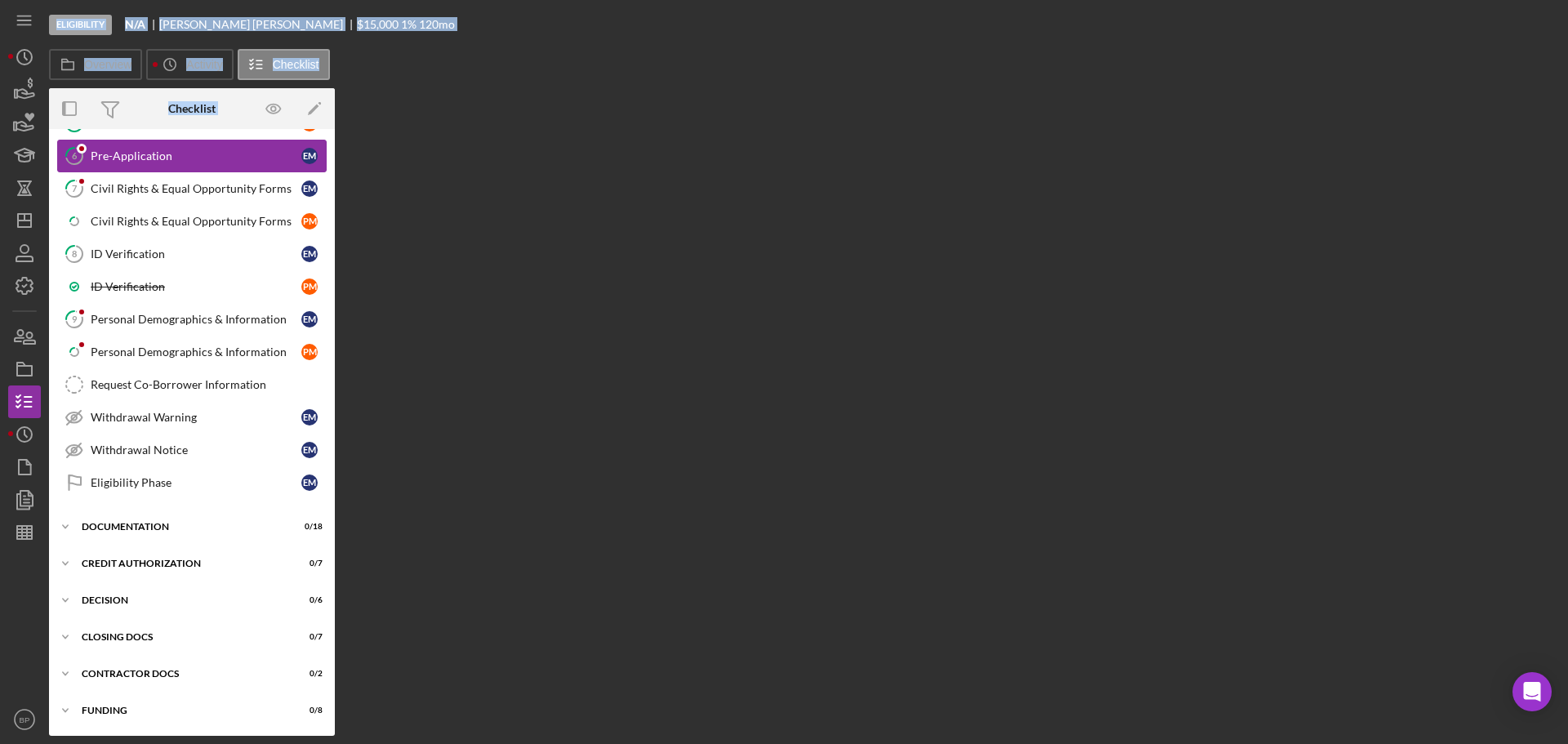
scroll to position [265, 0]
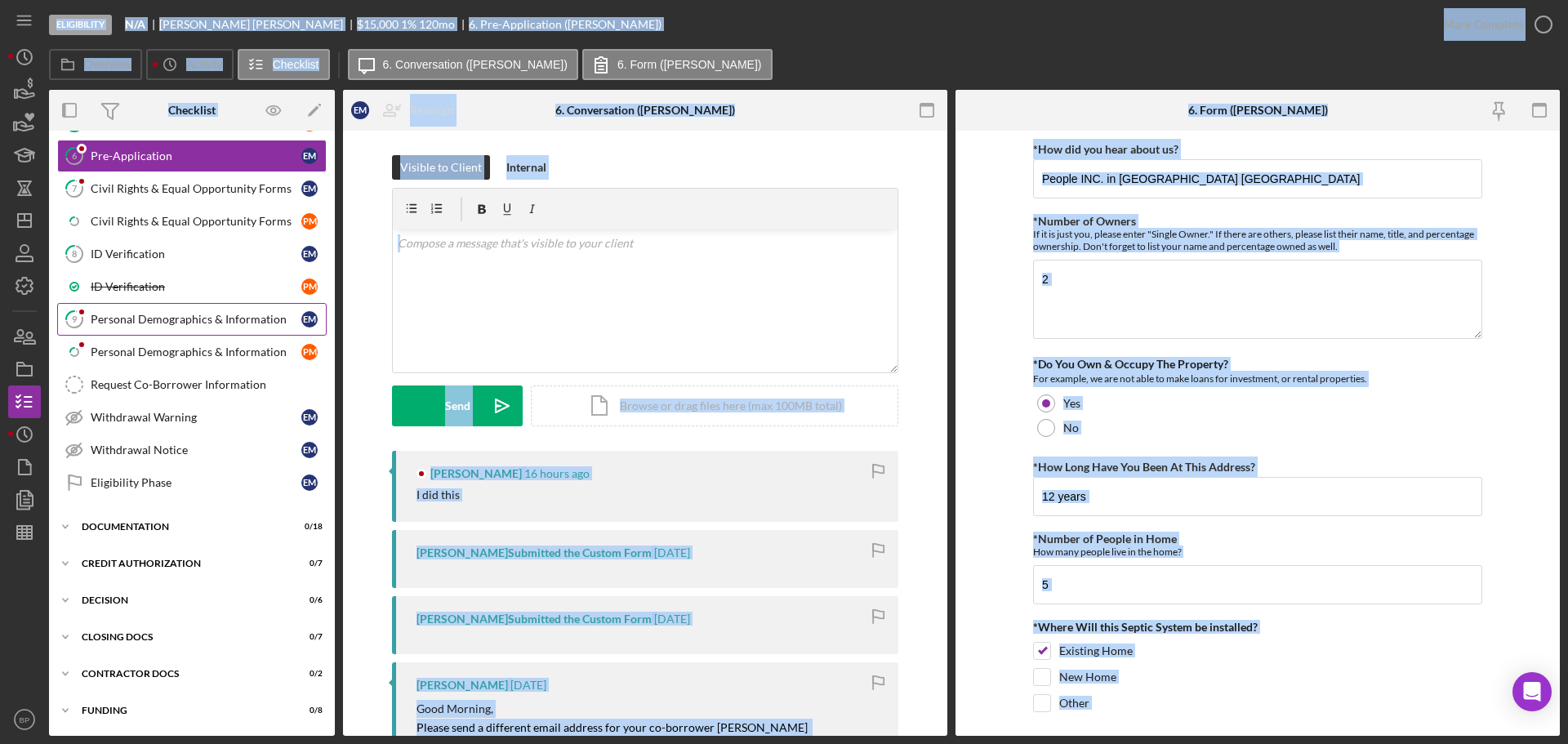
click at [219, 326] on link "9 Personal Demographics & Information E M" at bounding box center [191, 318] width 269 height 32
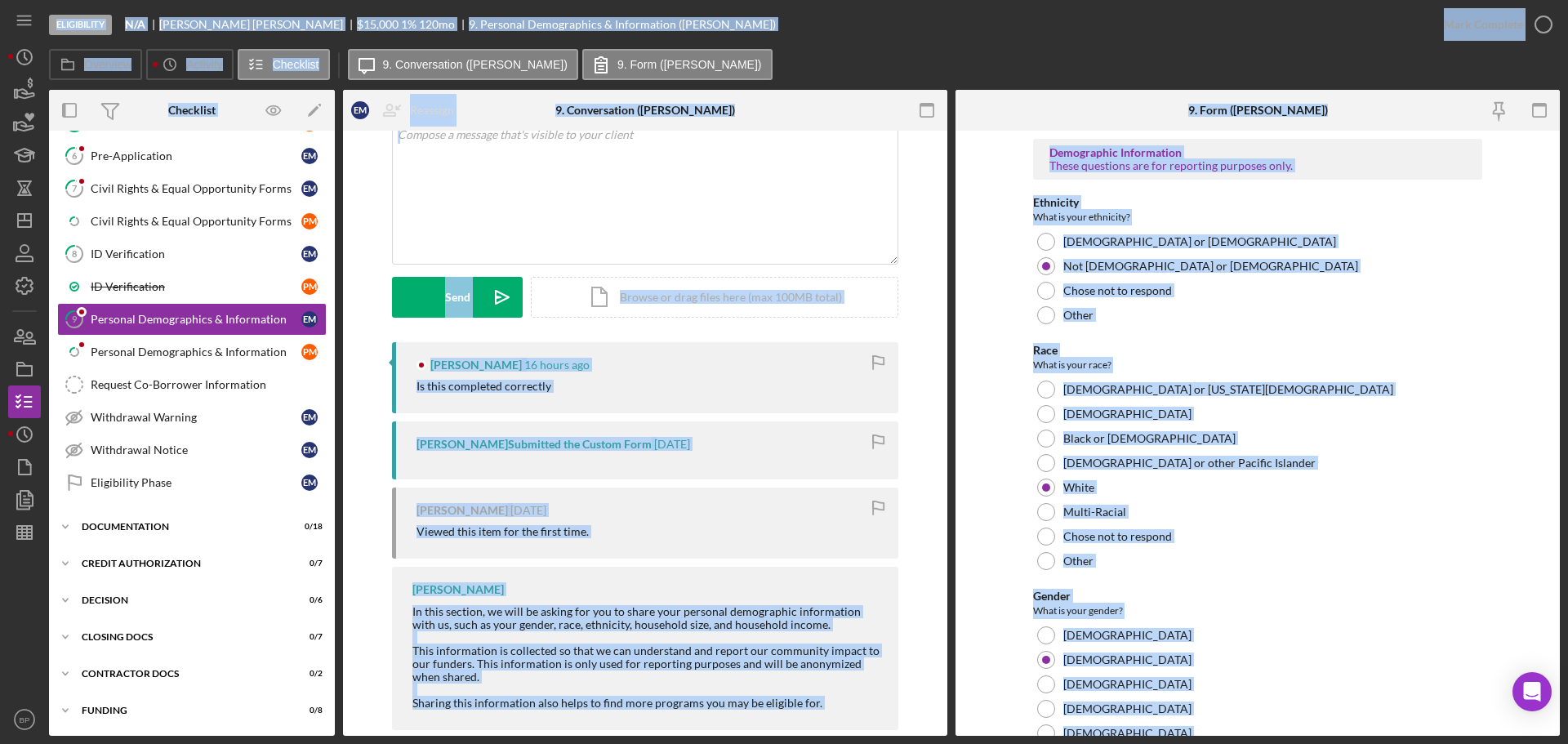
scroll to position [136, 0]
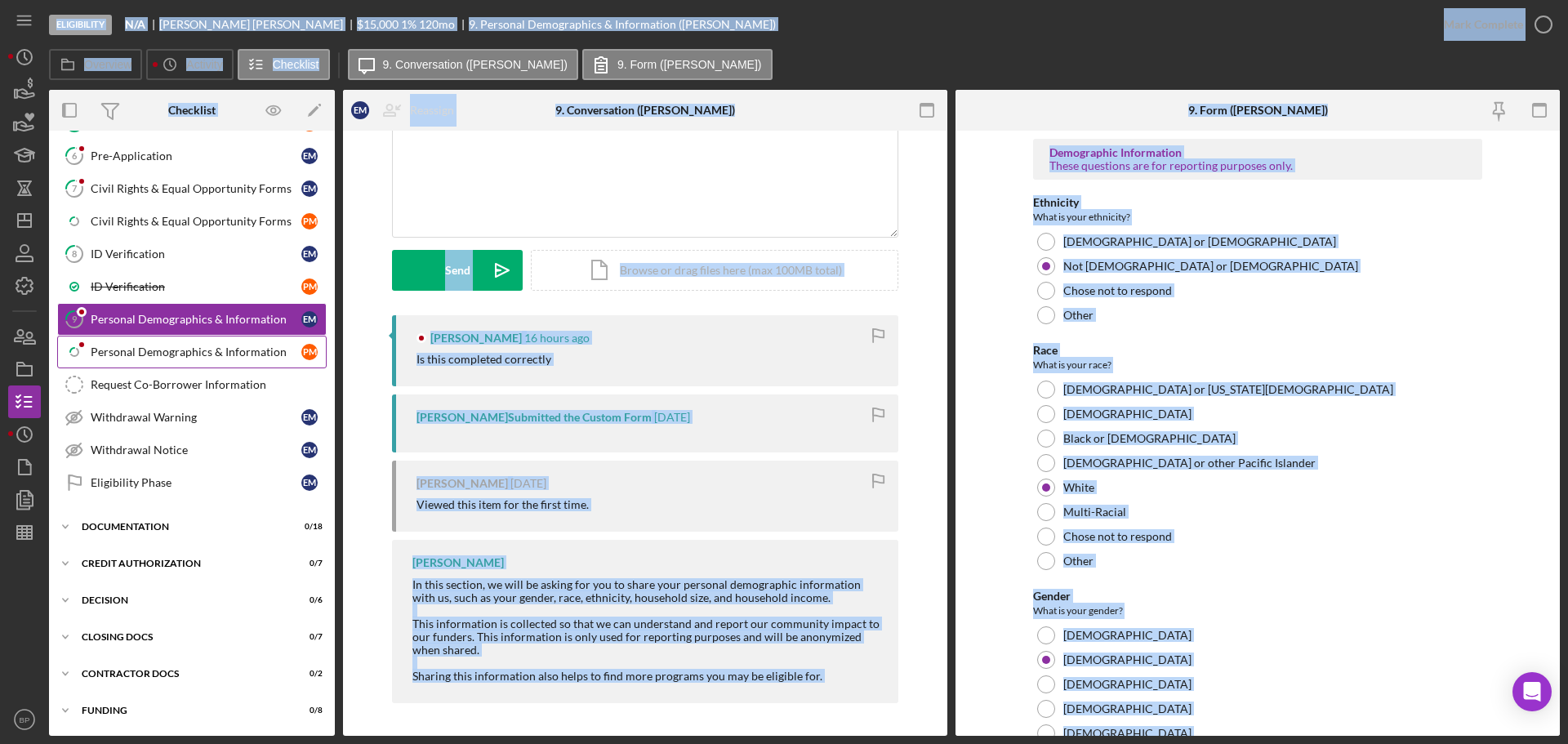
click at [138, 352] on div "Personal Demographics & Information" at bounding box center [196, 352] width 210 height 13
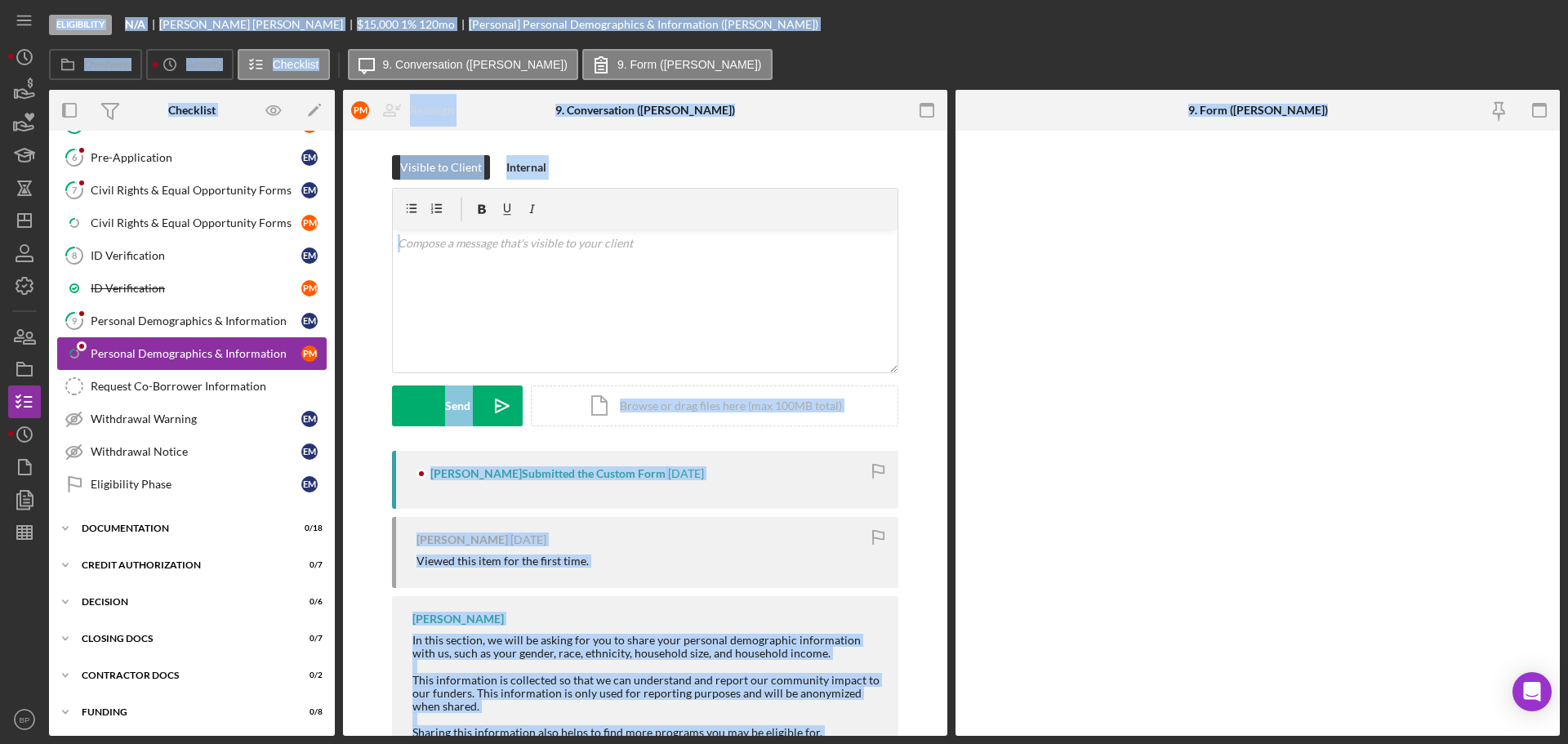
scroll to position [265, 0]
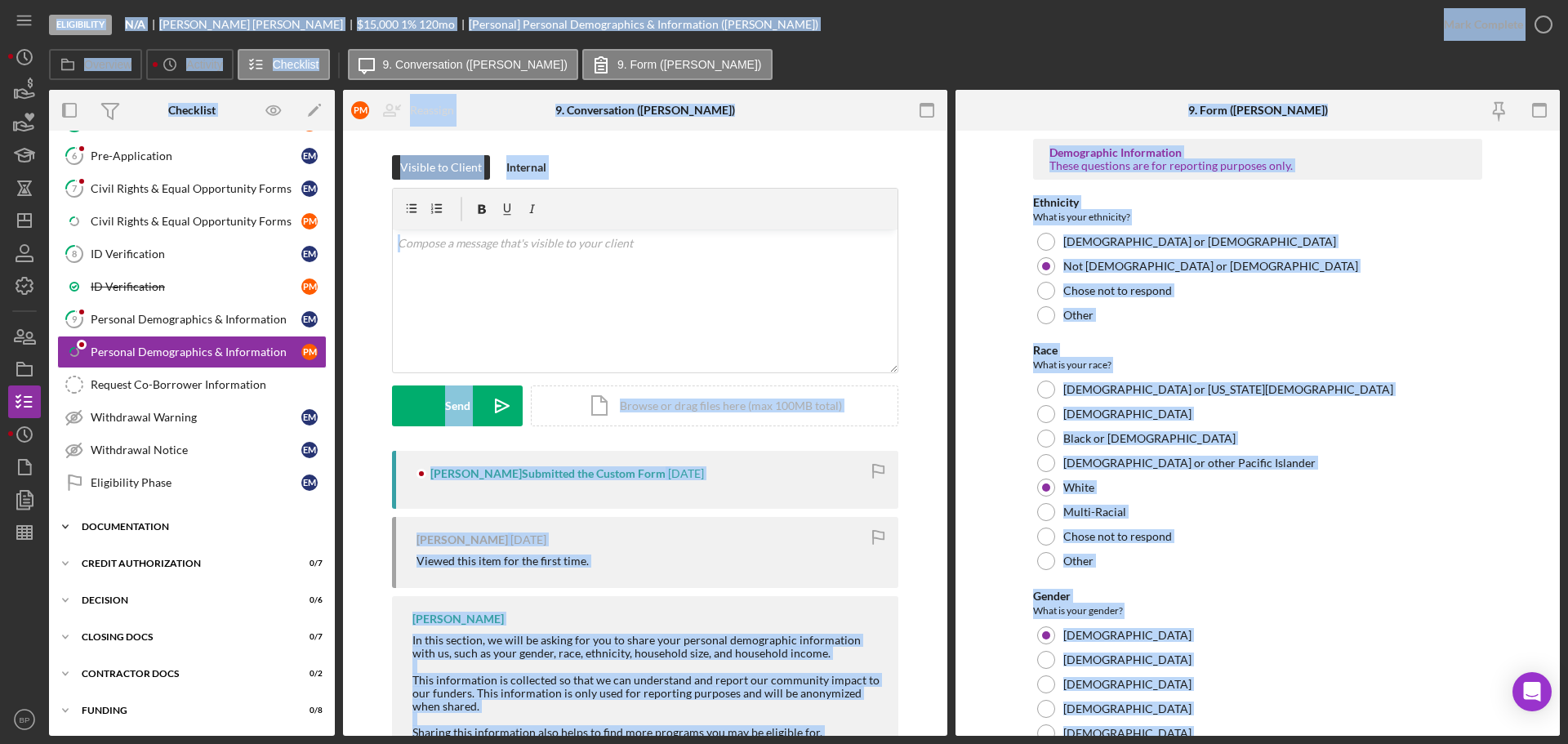
click at [65, 527] on polyline at bounding box center [66, 527] width 5 height 4
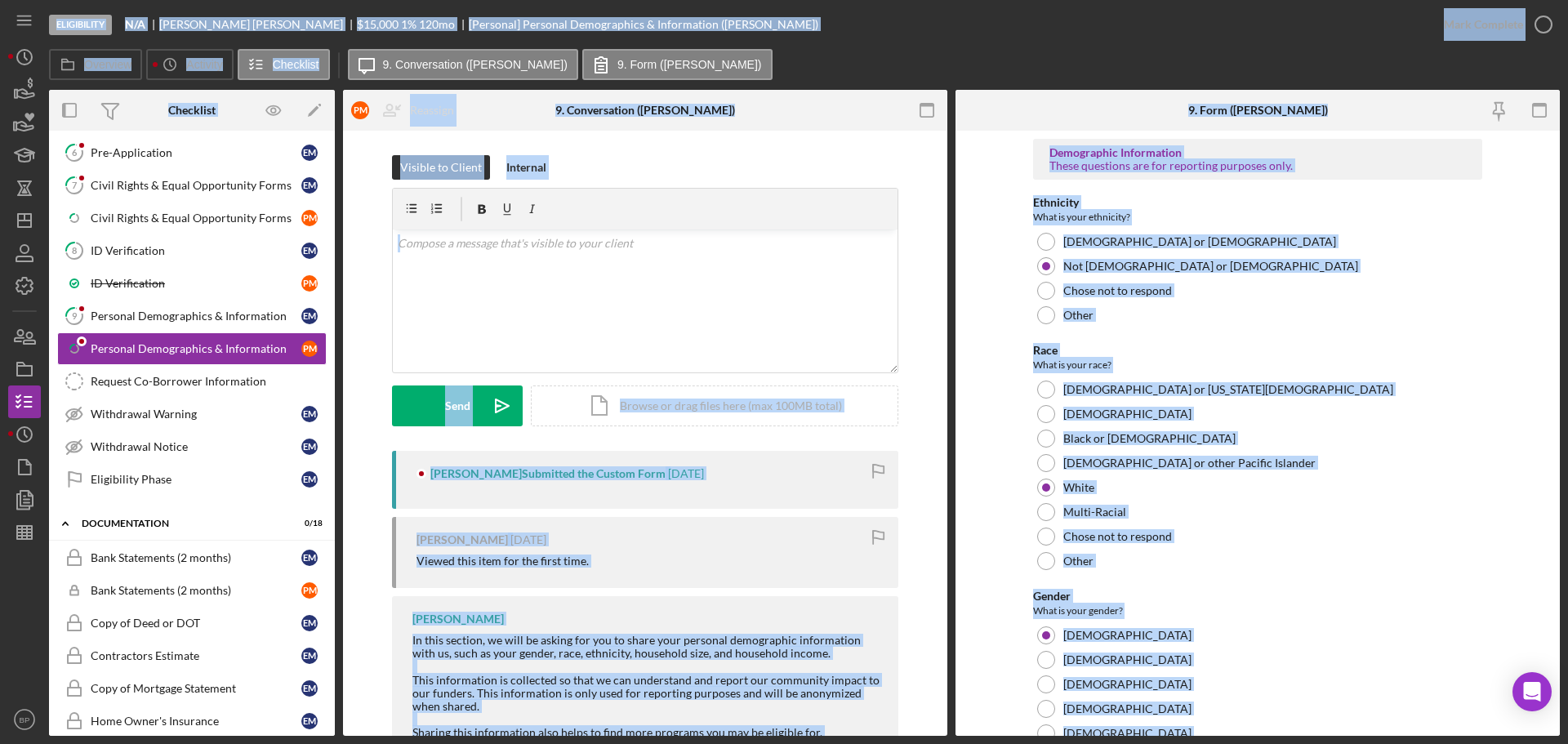
scroll to position [211, 0]
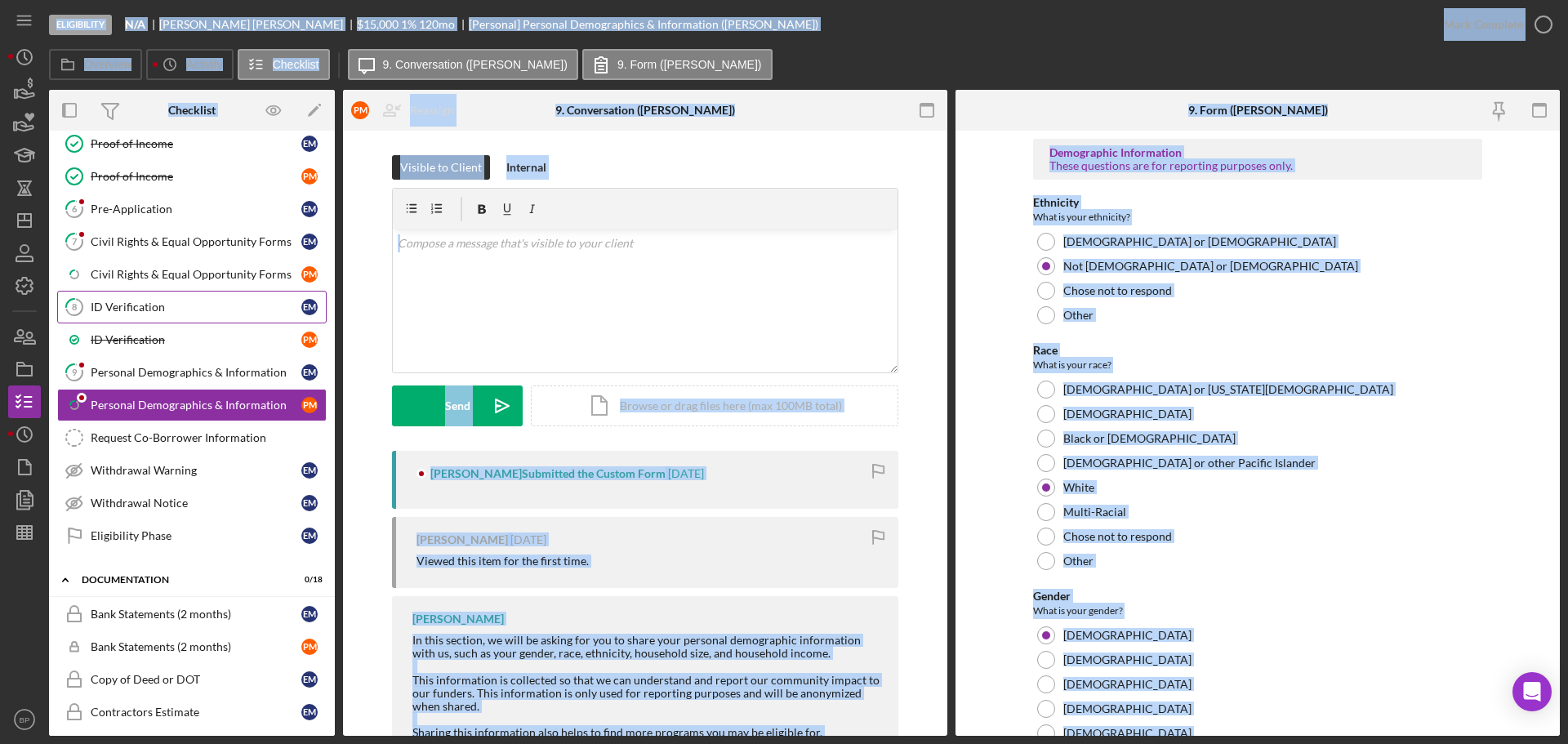
click at [139, 302] on div "ID Verification" at bounding box center [196, 307] width 210 height 13
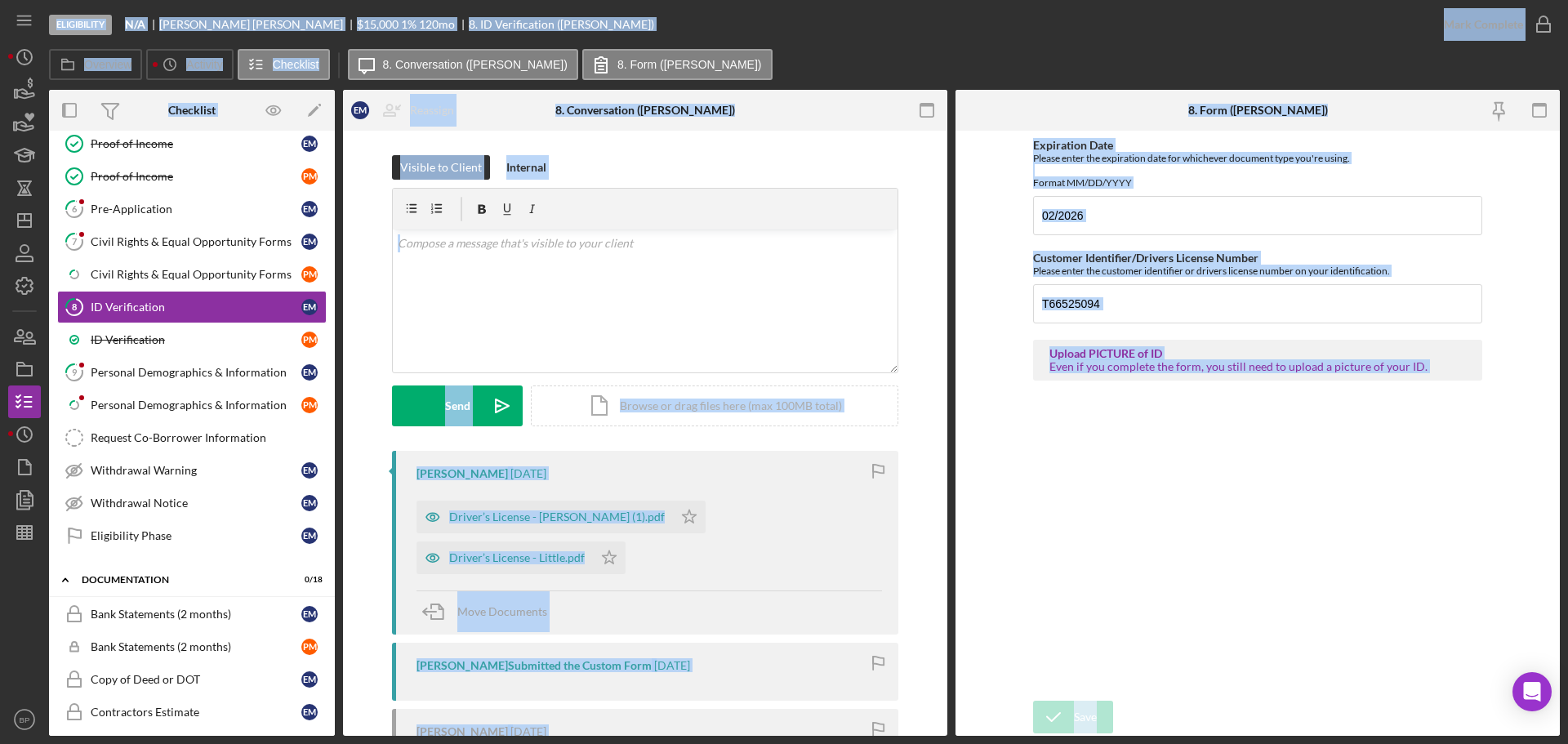
click at [1110, 553] on div "Expiration Date Please enter the expiration date for whichever document type yo…" at bounding box center [1258, 415] width 449 height 554
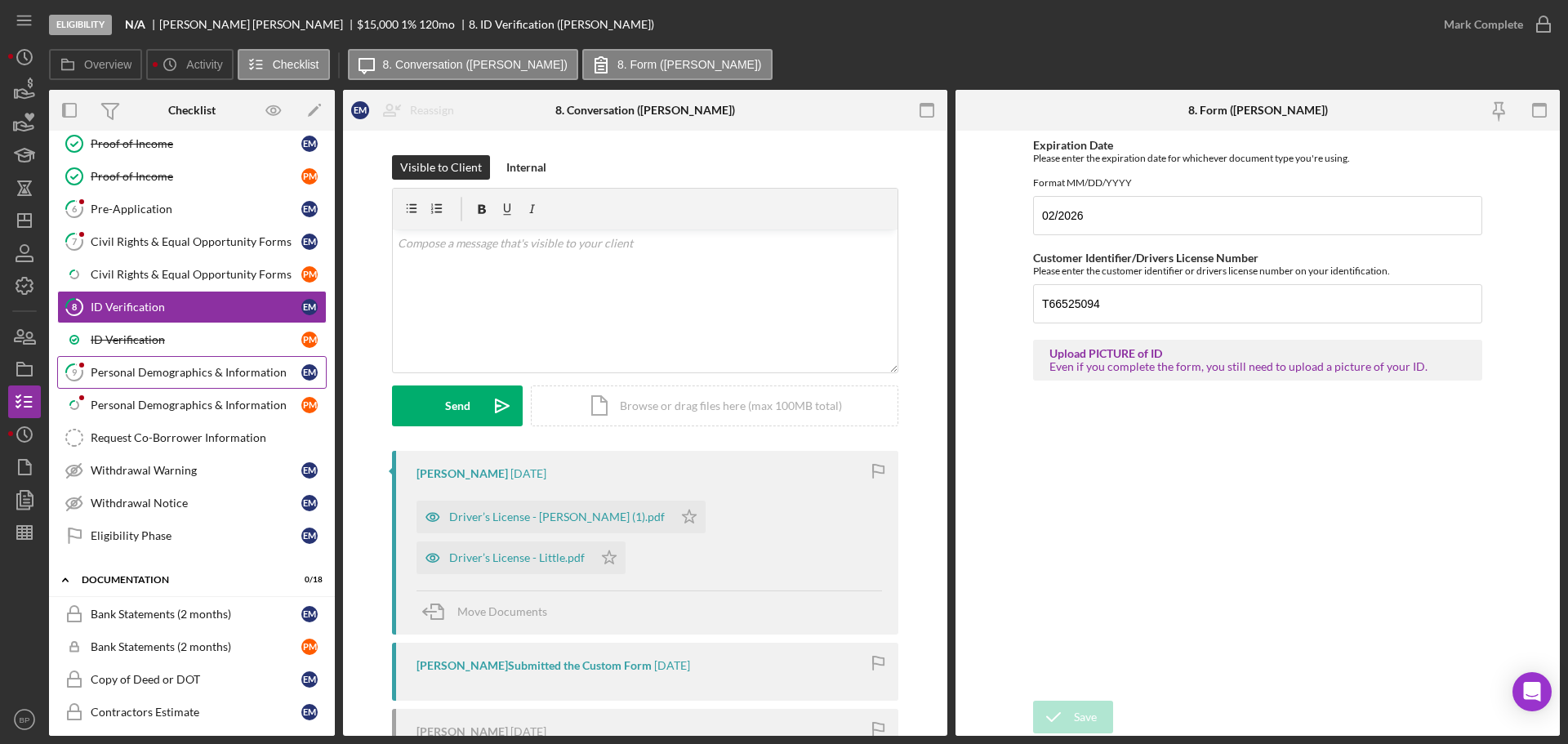
click at [258, 371] on div "Personal Demographics & Information" at bounding box center [196, 372] width 210 height 13
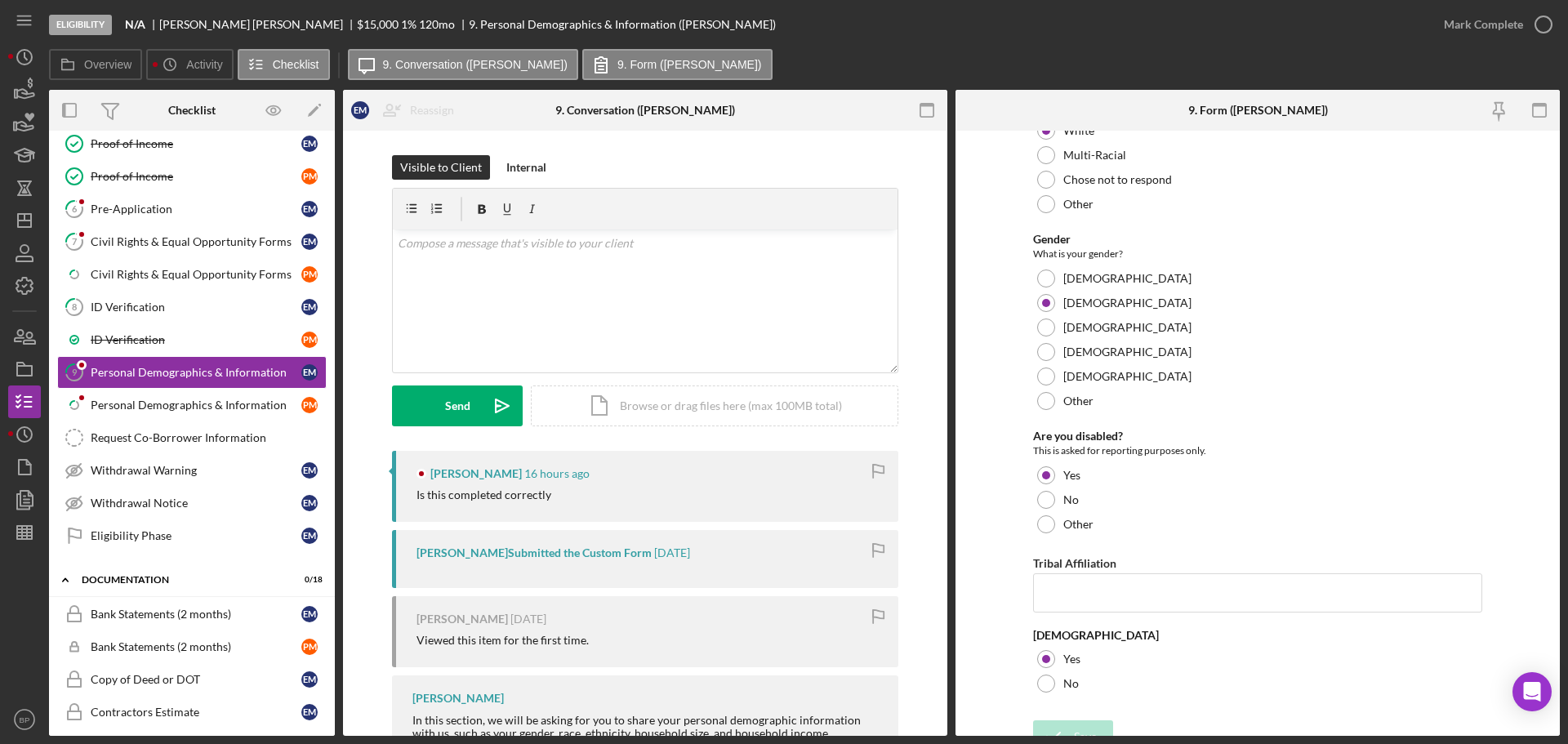
scroll to position [376, 0]
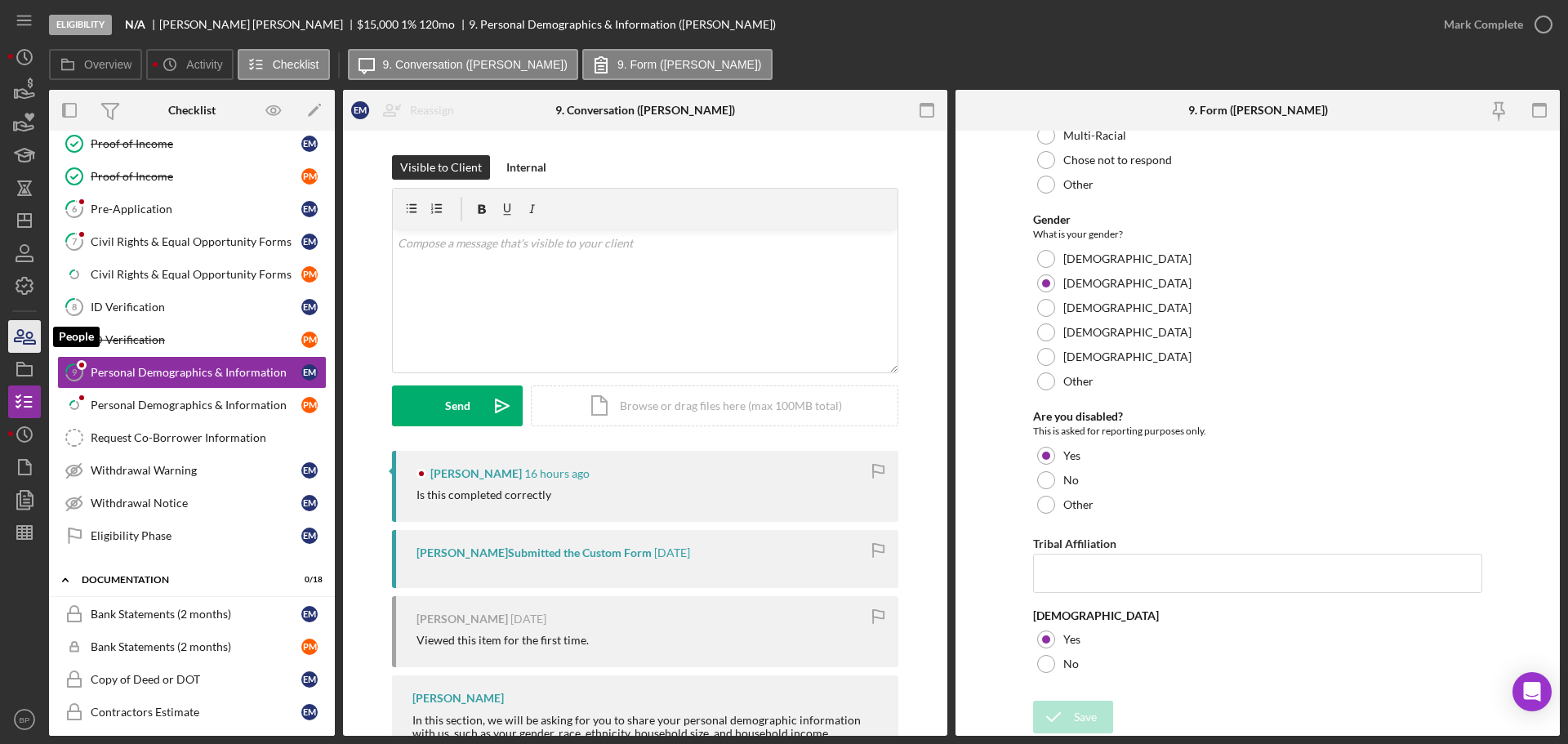
click at [24, 343] on icon "button" at bounding box center [29, 338] width 11 height 11
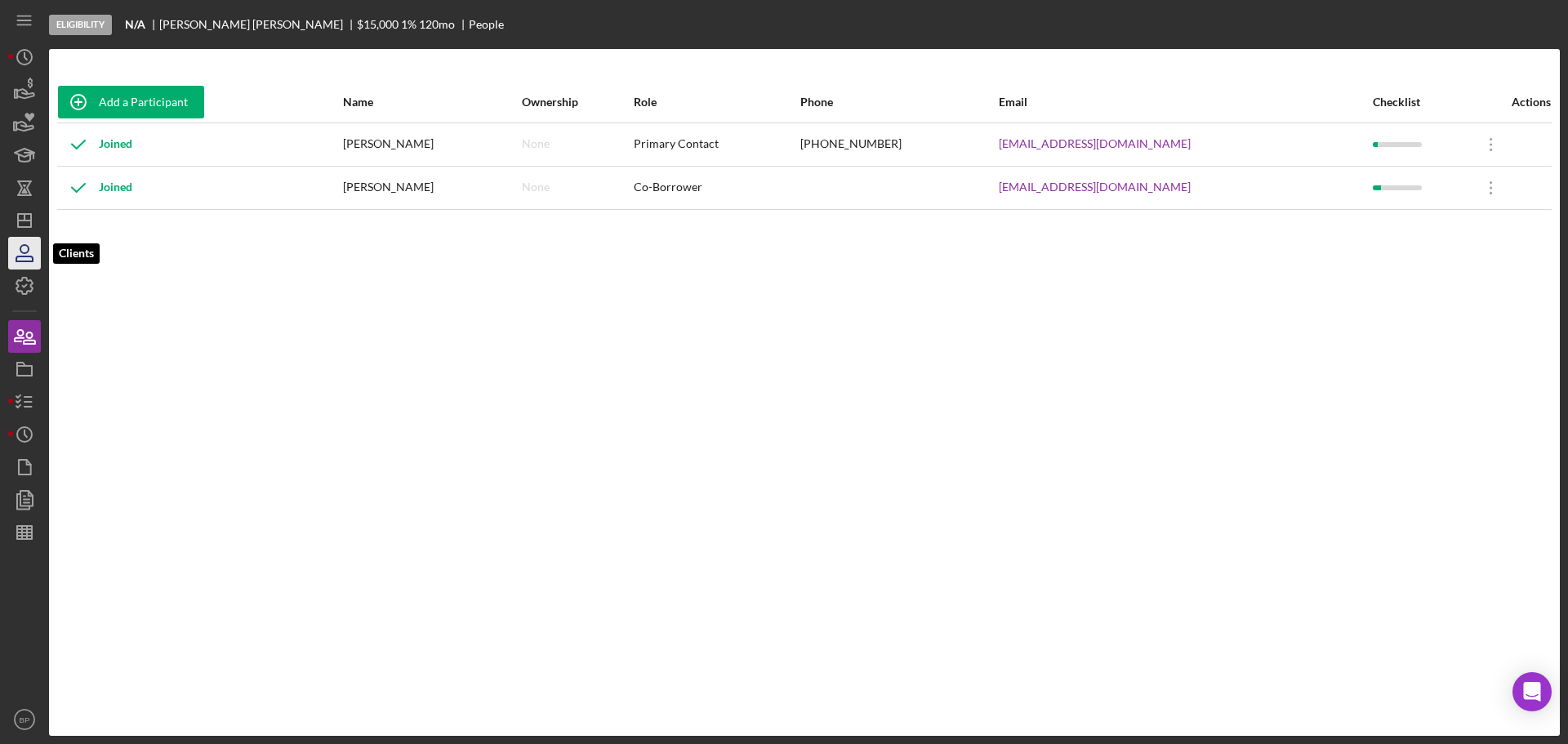
click at [18, 261] on icon "button" at bounding box center [25, 259] width 17 height 5
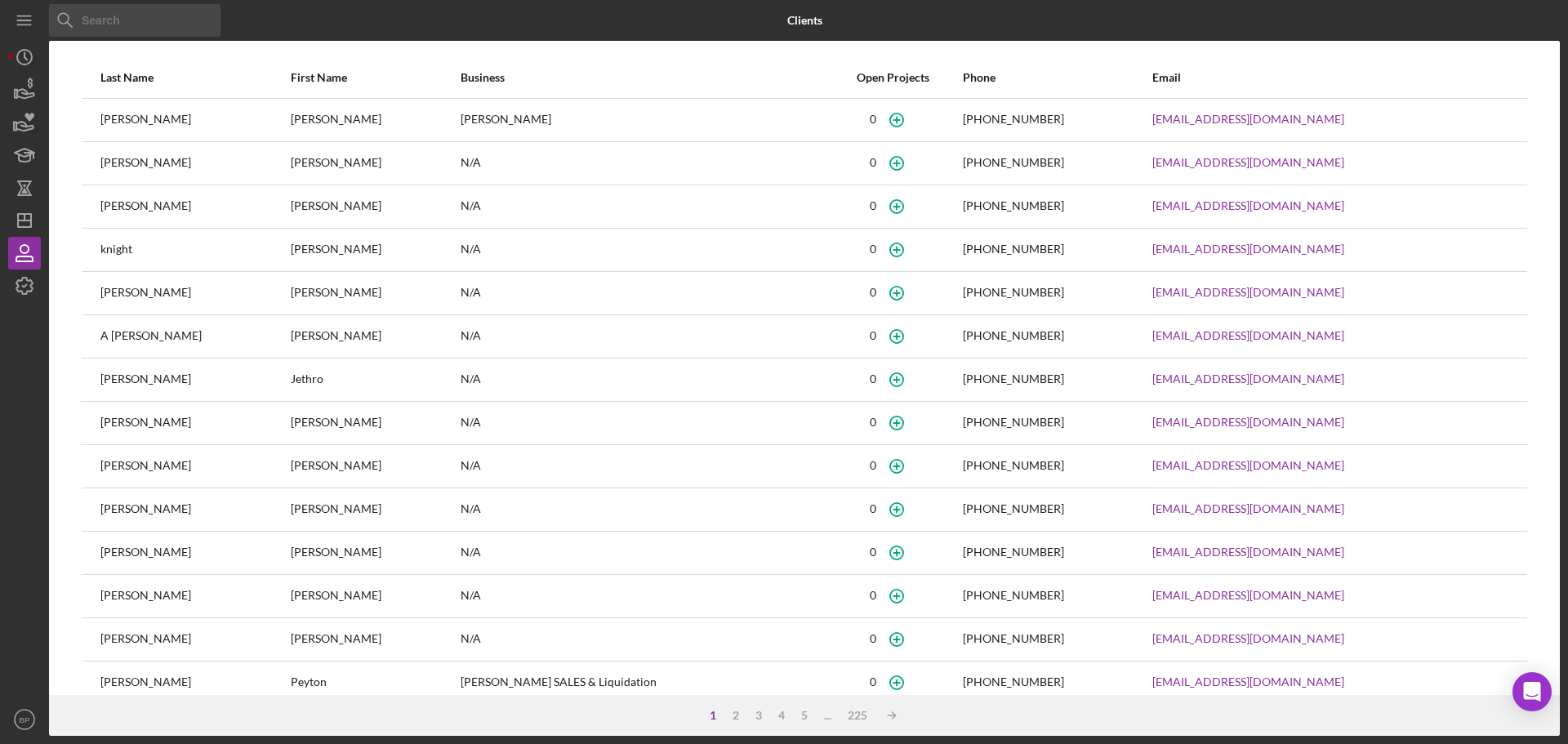
click at [139, 25] on input at bounding box center [135, 20] width 172 height 32
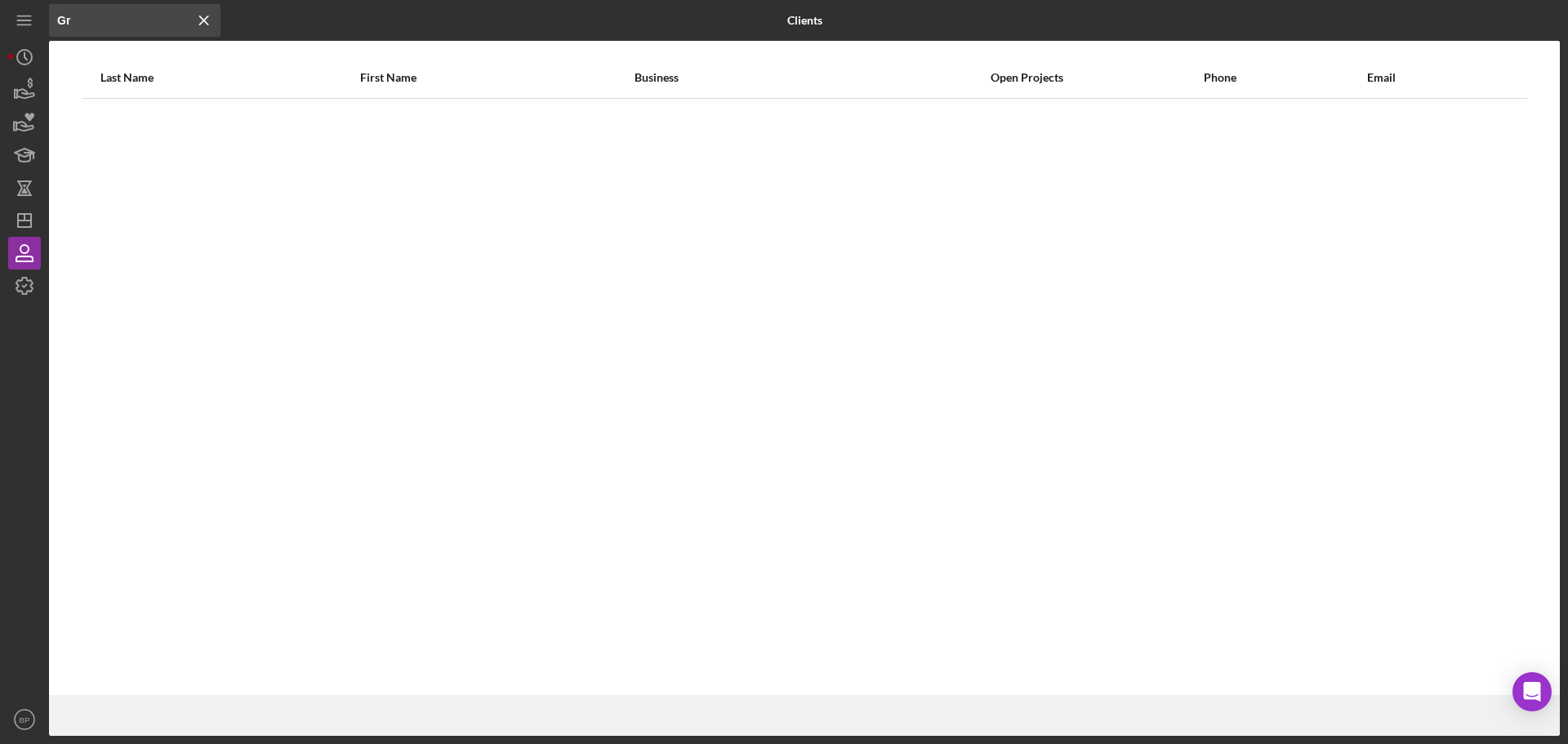
type input "G"
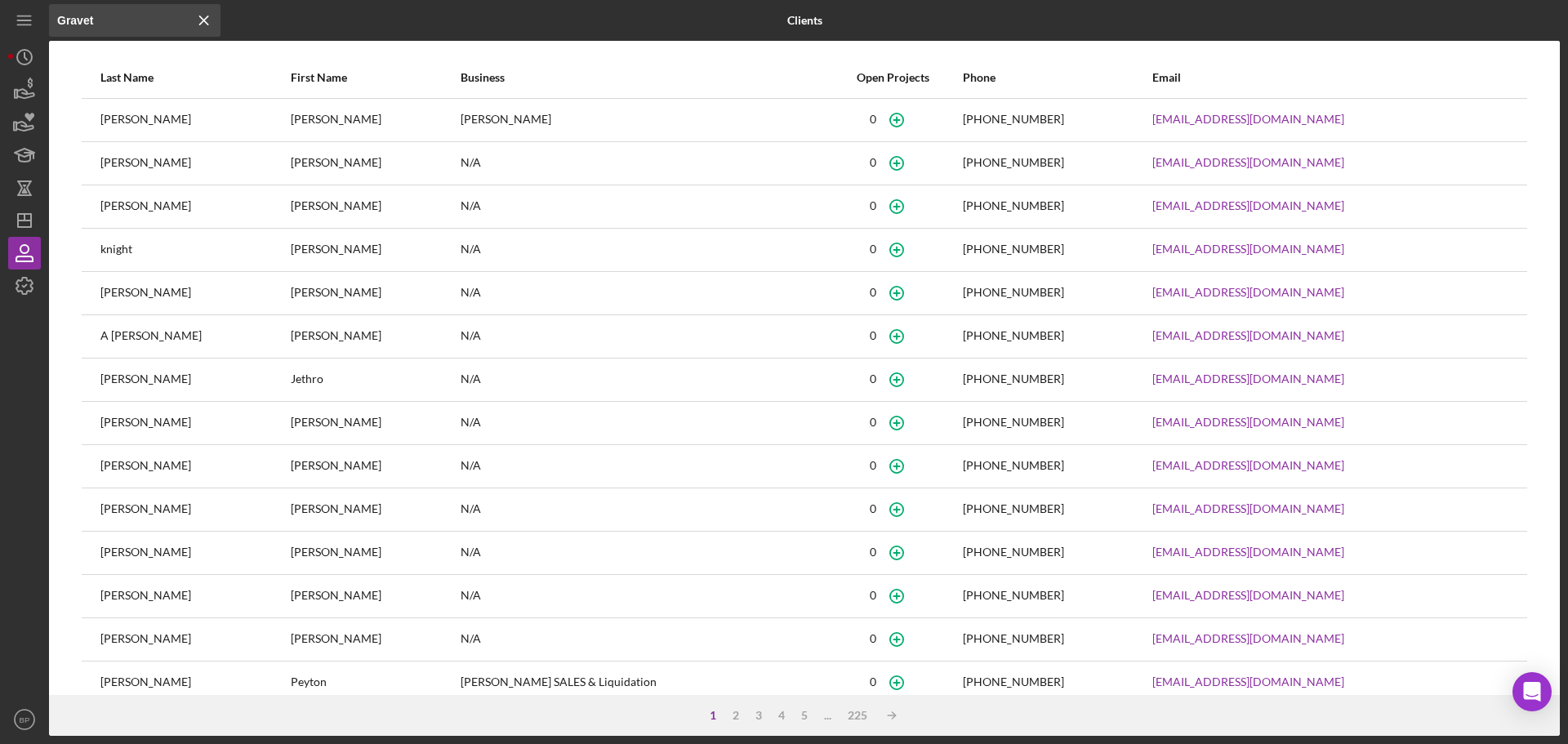
type input "[PERSON_NAME]"
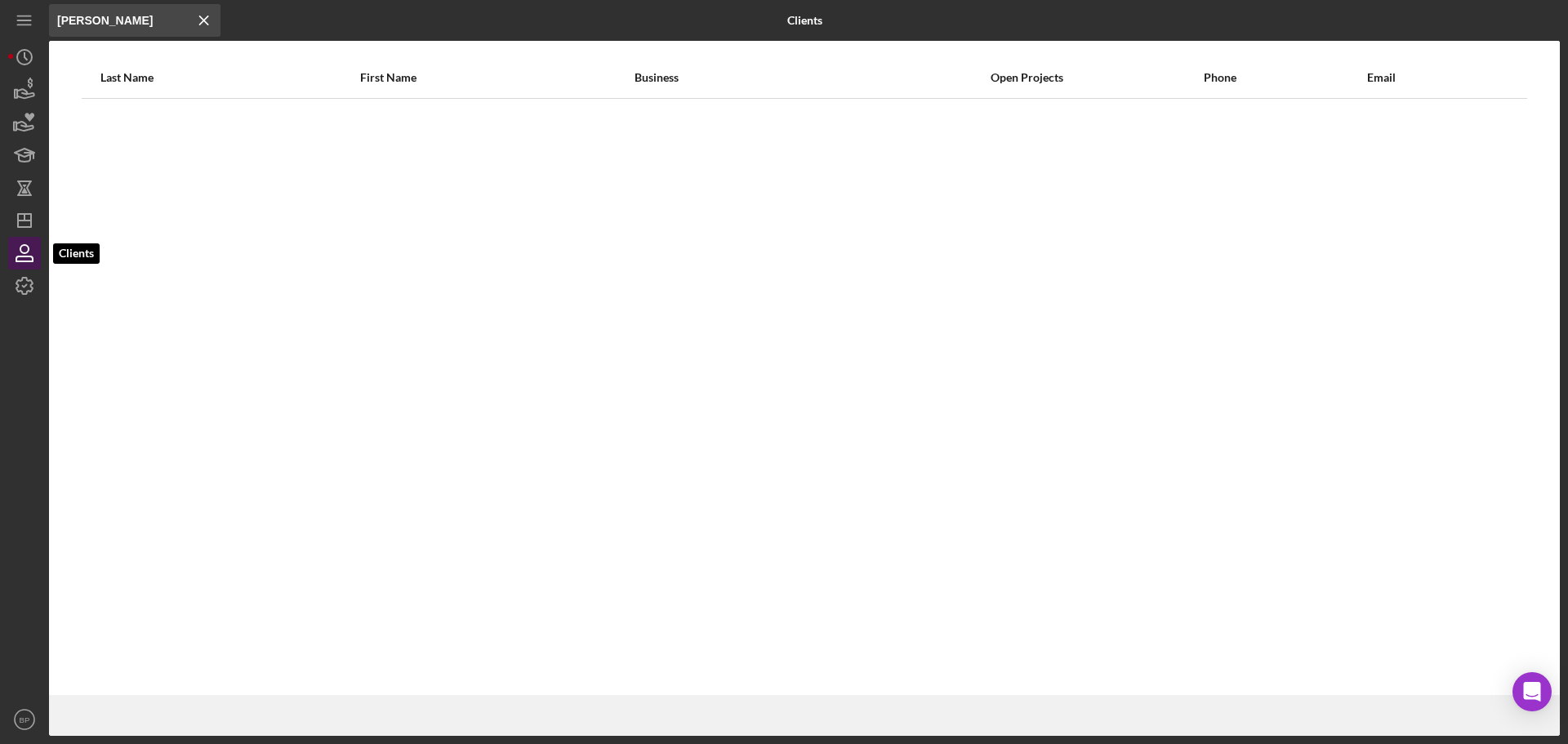
click at [18, 246] on icon "button" at bounding box center [25, 253] width 41 height 41
click at [30, 248] on icon "button" at bounding box center [25, 253] width 41 height 41
click at [196, 18] on icon "Icon/Menu Close" at bounding box center [203, 20] width 32 height 32
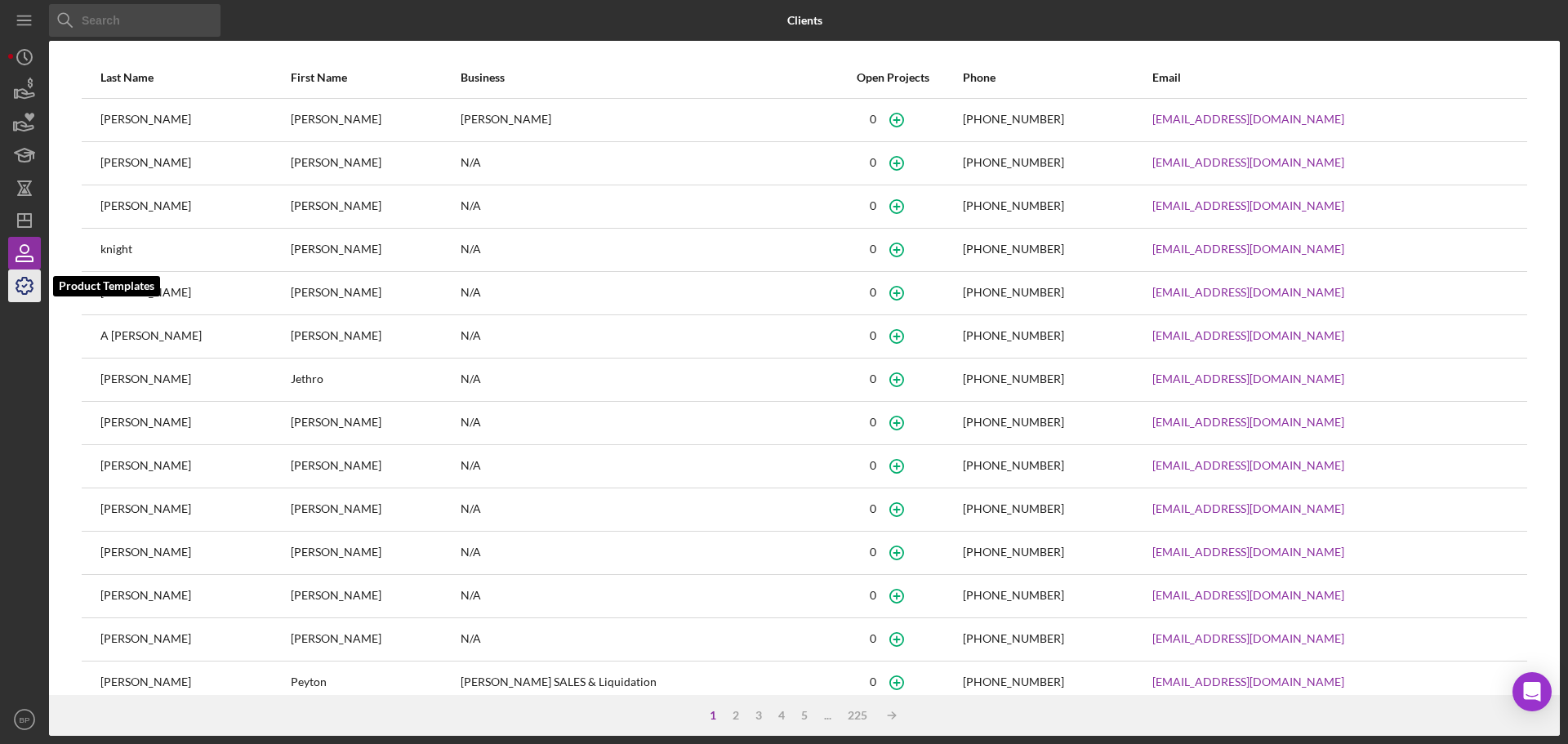
click at [19, 279] on icon "button" at bounding box center [25, 286] width 41 height 41
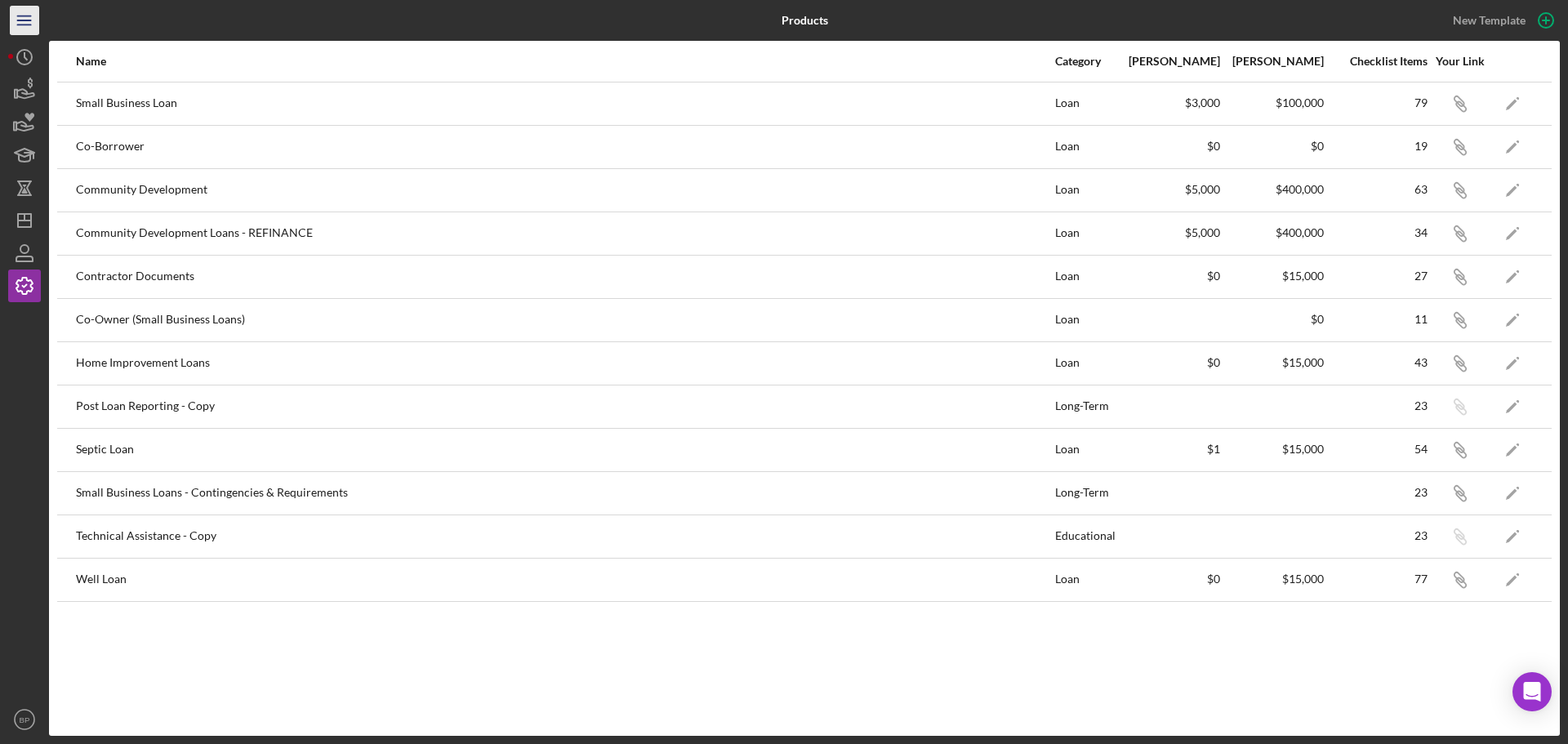
click at [32, 17] on icon "Icon/Menu" at bounding box center [25, 21] width 37 height 37
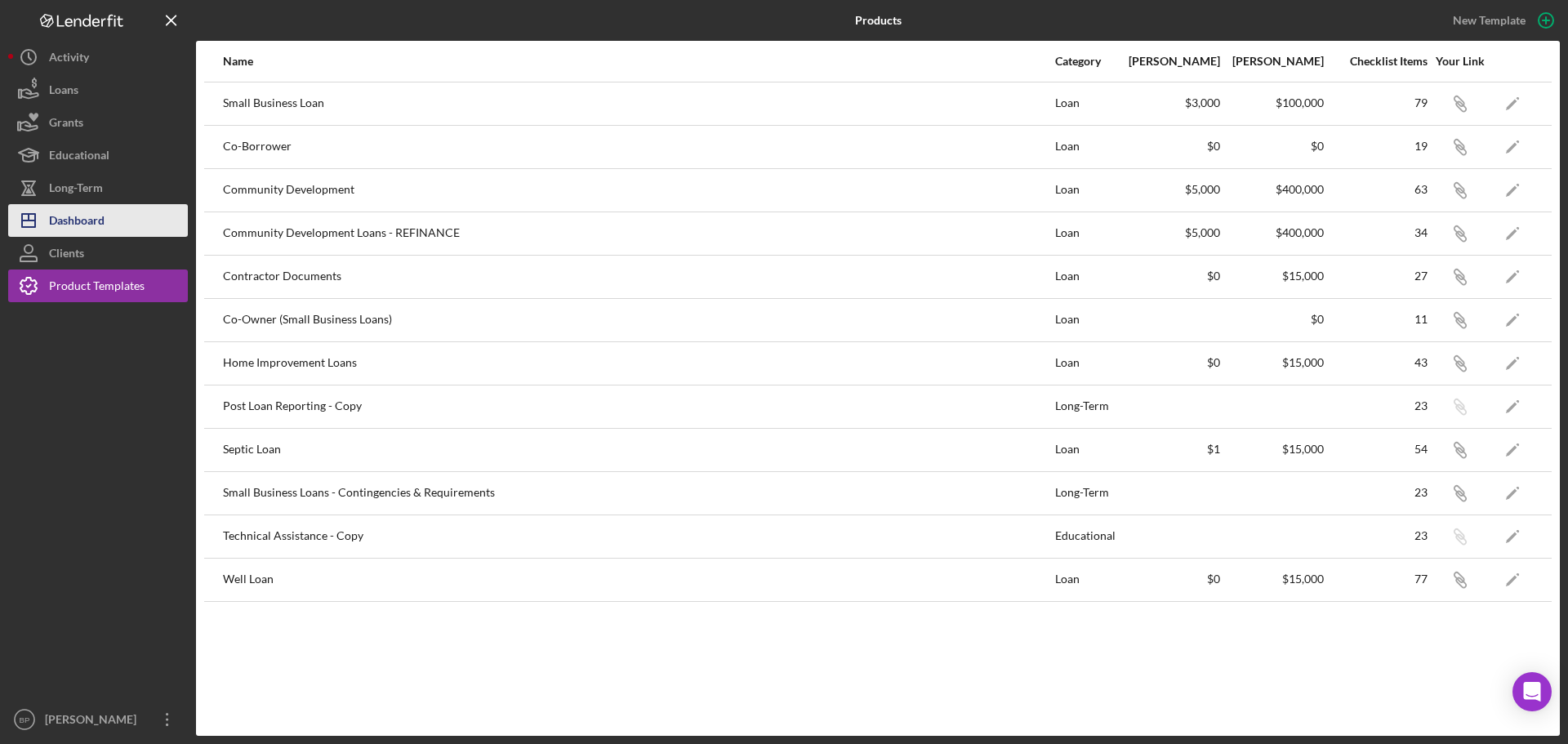
click at [77, 210] on div "Dashboard" at bounding box center [76, 223] width 55 height 37
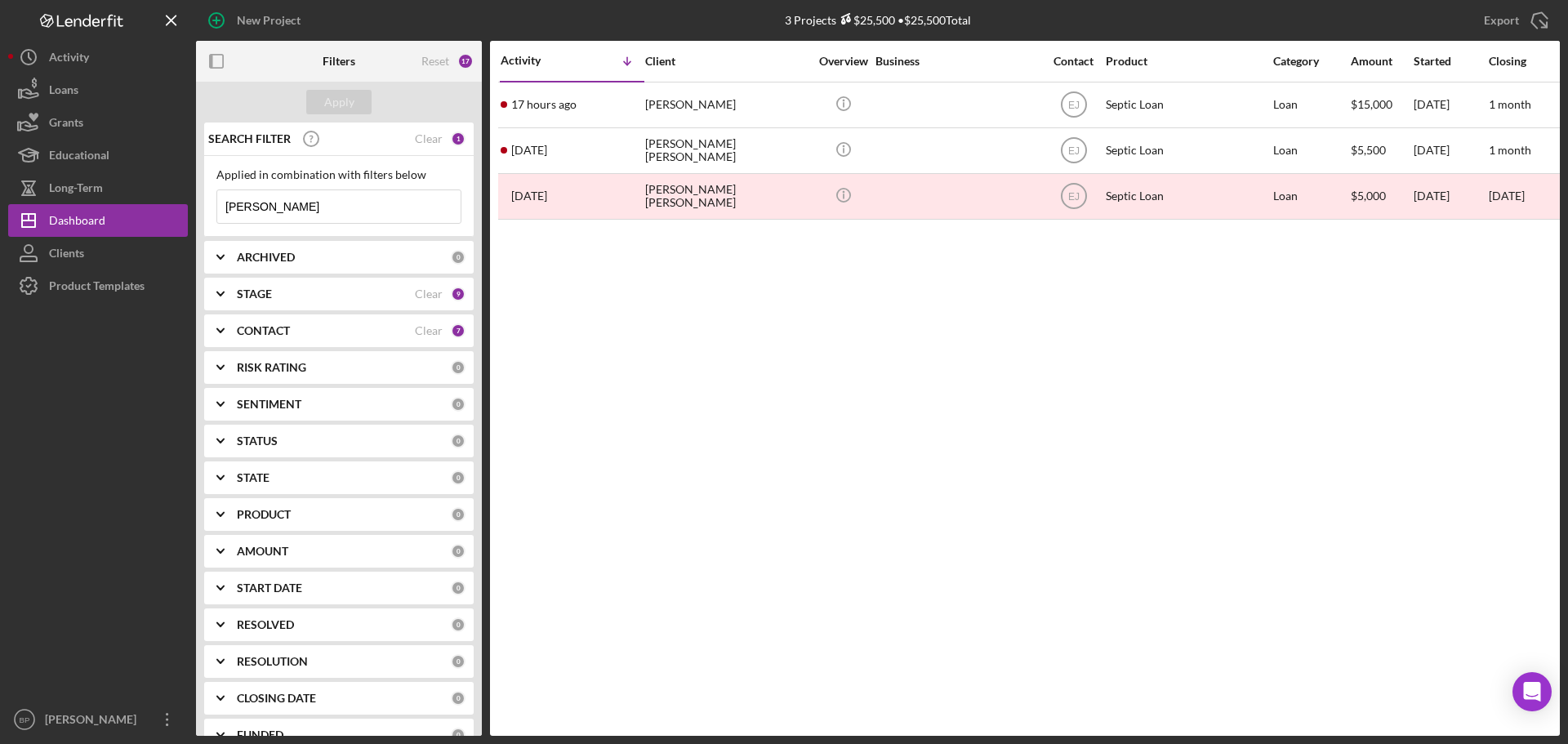
click at [333, 211] on input "[PERSON_NAME]" at bounding box center [339, 206] width 243 height 32
drag, startPoint x: 333, startPoint y: 211, endPoint x: 210, endPoint y: 211, distance: 123.0
click at [210, 211] on div "Applied in combination with filters below [PERSON_NAME] Icon/Menu Close" at bounding box center [339, 197] width 269 height 81
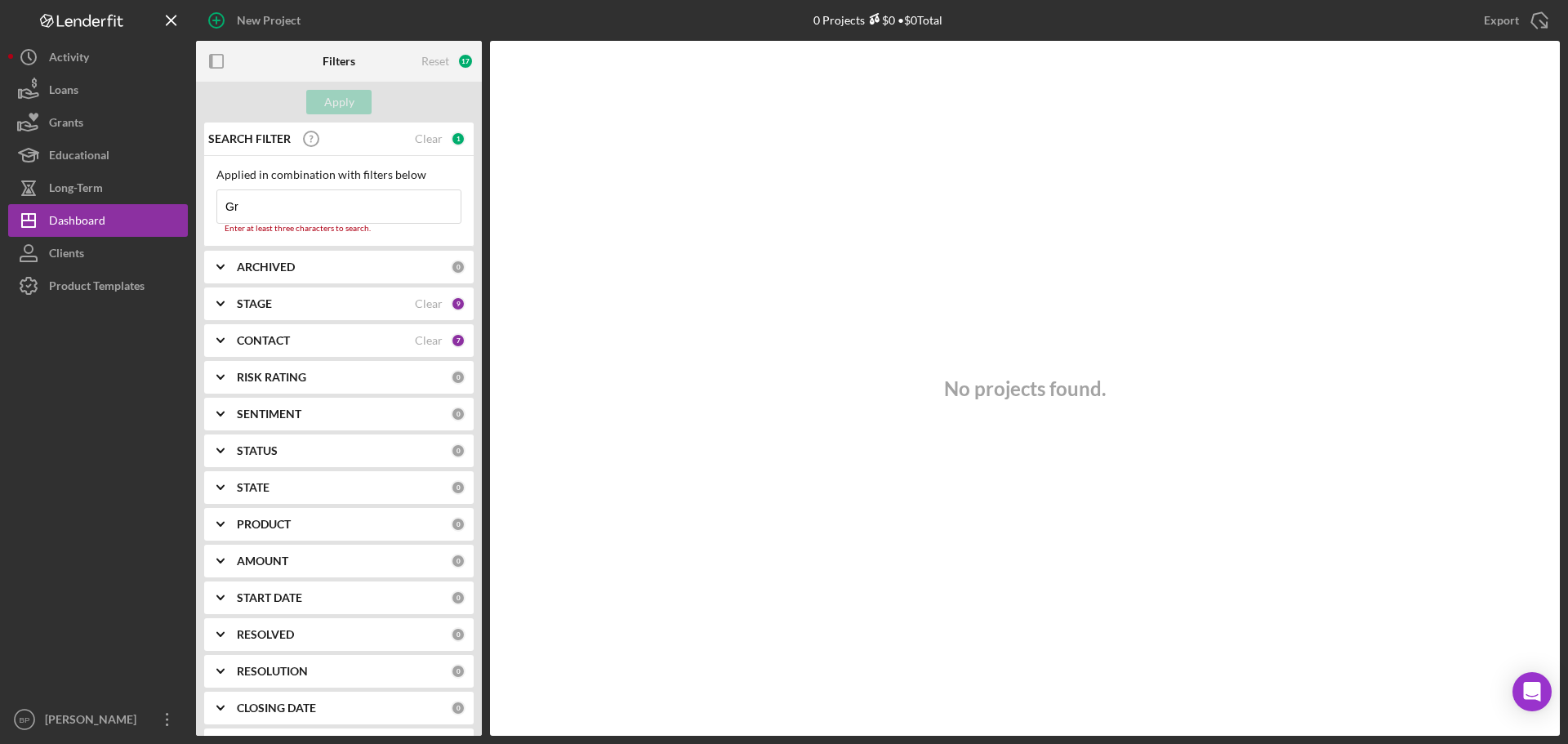
type input "G"
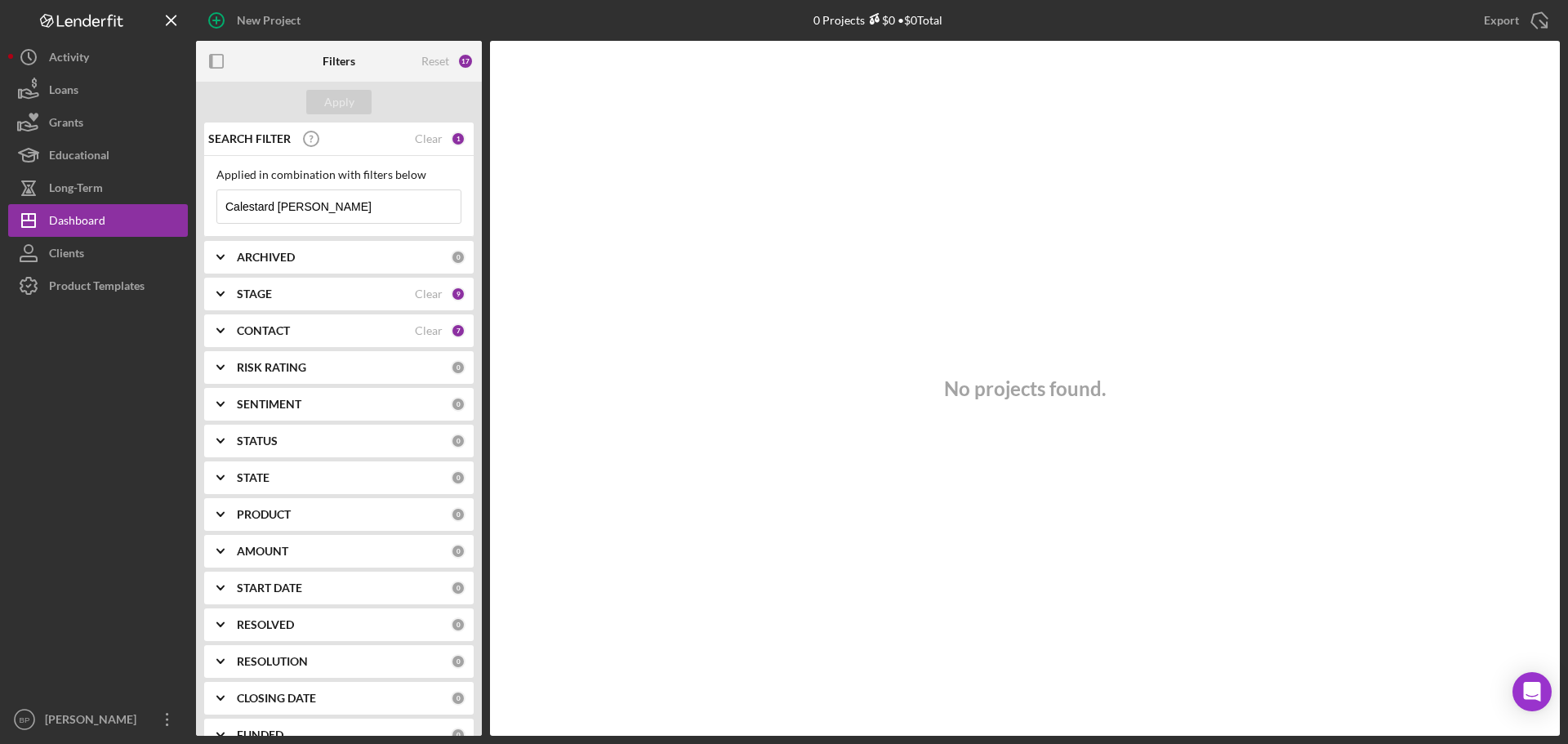
type input "Calestard [PERSON_NAME]"
